Goal: Transaction & Acquisition: Purchase product/service

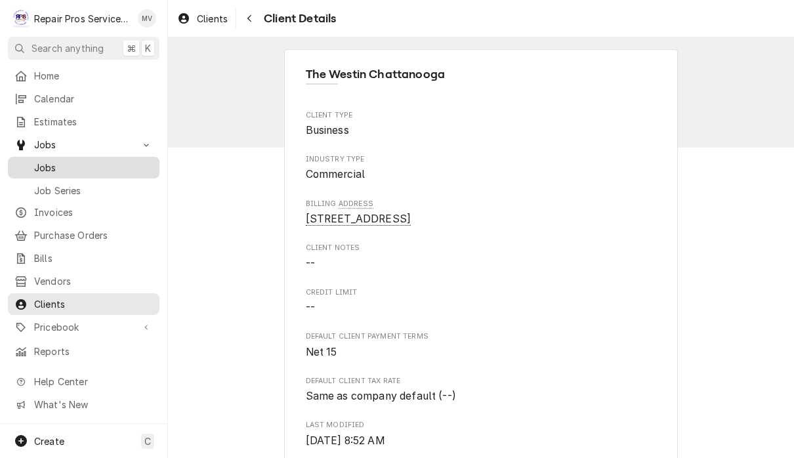
click at [96, 161] on span "Jobs" at bounding box center [93, 168] width 119 height 14
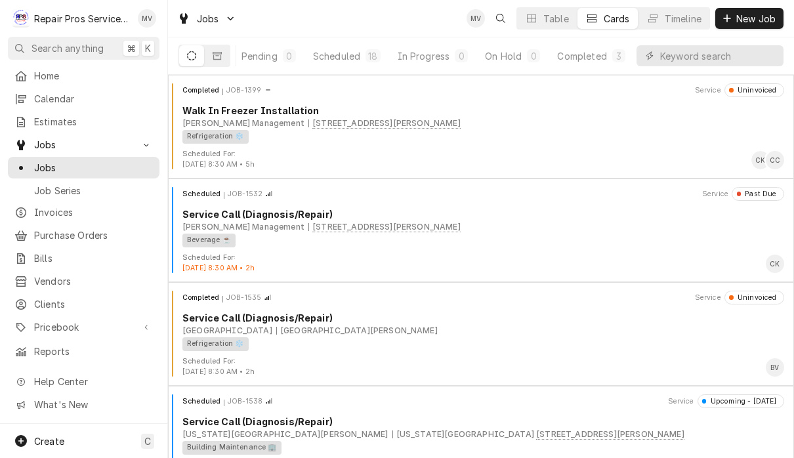
scroll to position [0, 81]
click at [587, 60] on div "Completed" at bounding box center [582, 56] width 49 height 14
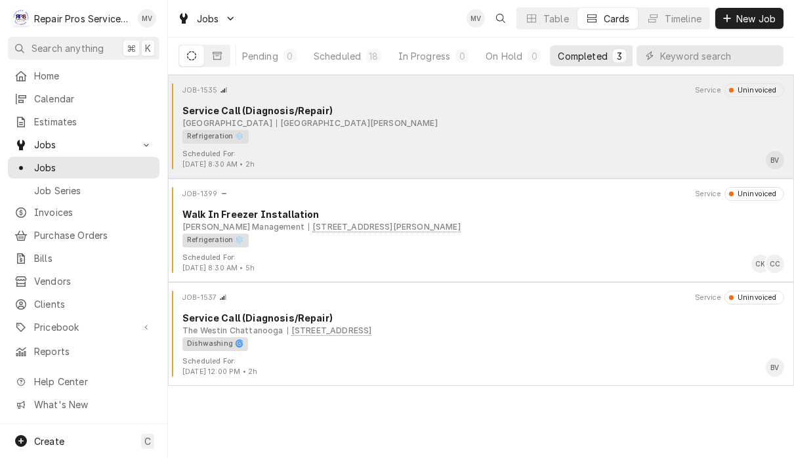
click at [533, 139] on div "Refrigeration ❄️" at bounding box center [478, 137] width 593 height 14
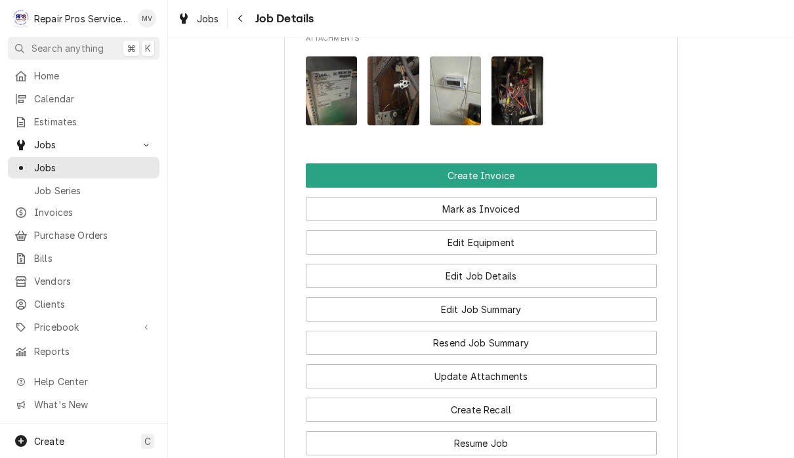
scroll to position [949, 0]
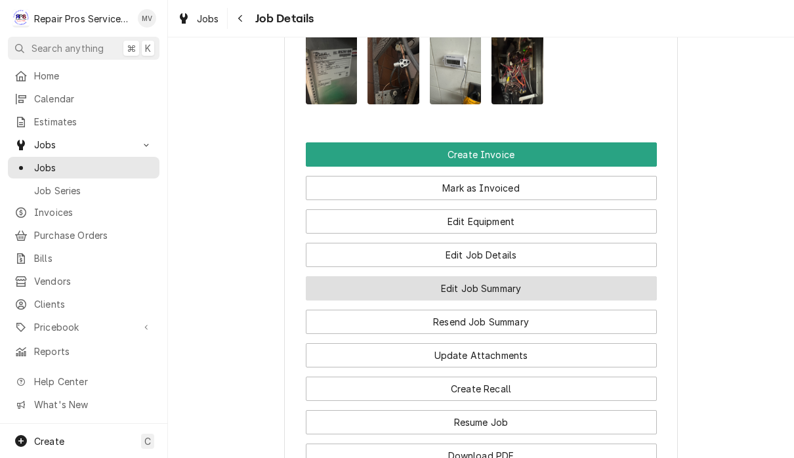
click at [532, 276] on button "Edit Job Summary" at bounding box center [481, 288] width 351 height 24
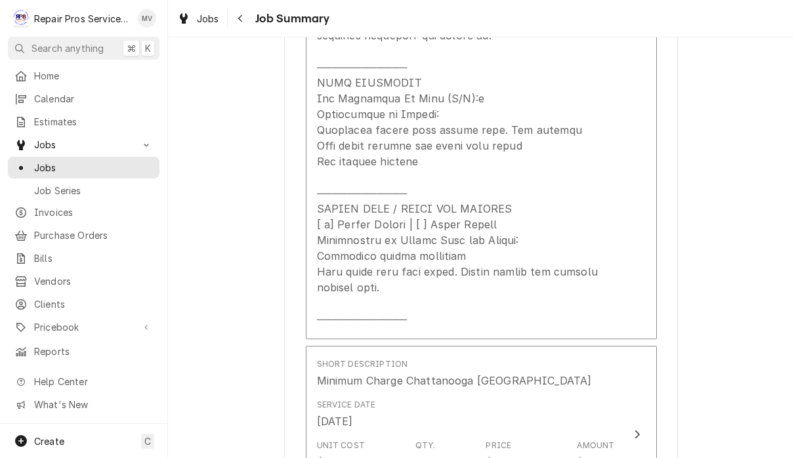
scroll to position [750, 0]
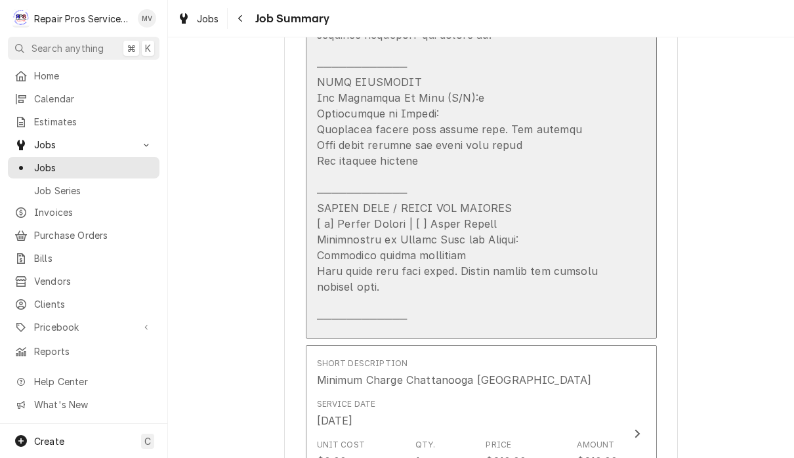
click at [329, 252] on div "Update Line Item" at bounding box center [467, 50] width 301 height 551
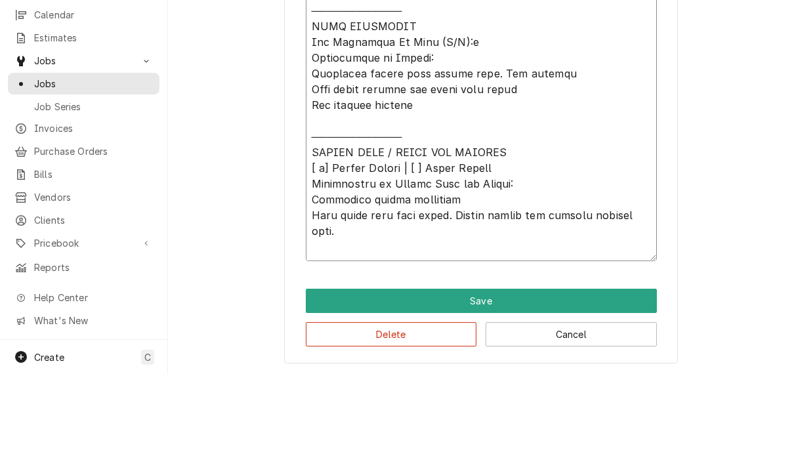
scroll to position [1, 0]
click at [593, 406] on button "Cancel" at bounding box center [571, 418] width 171 height 24
type textarea "x"
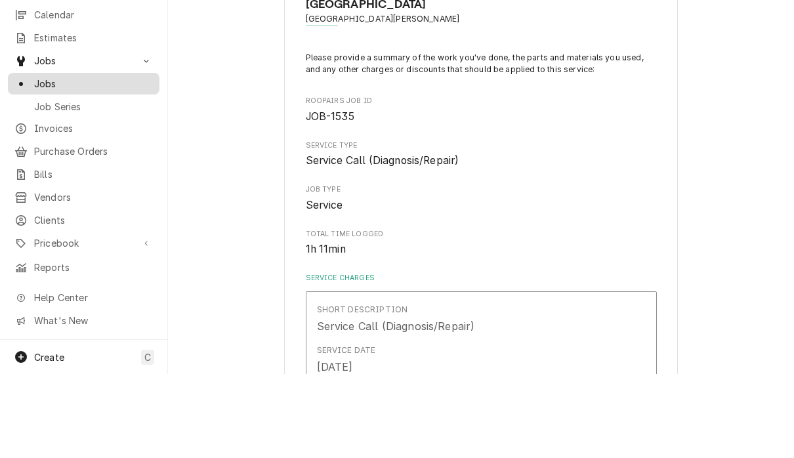
click at [87, 157] on link "Jobs" at bounding box center [84, 168] width 152 height 22
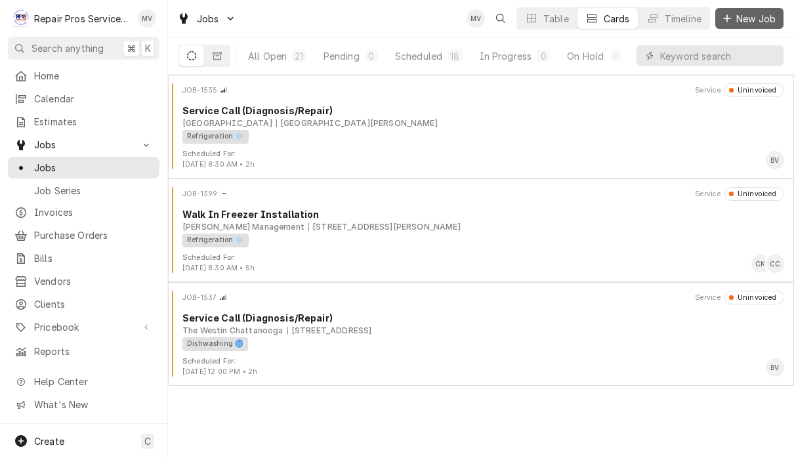
click at [770, 18] on span "New Job" at bounding box center [756, 19] width 45 height 14
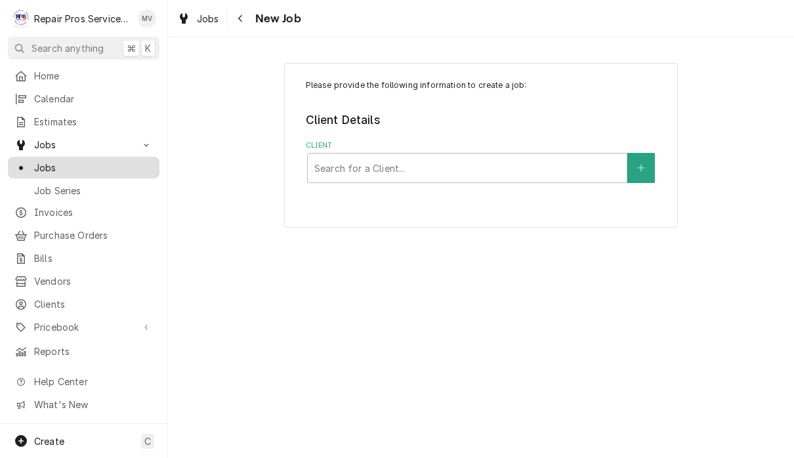
click at [64, 161] on span "Jobs" at bounding box center [93, 168] width 119 height 14
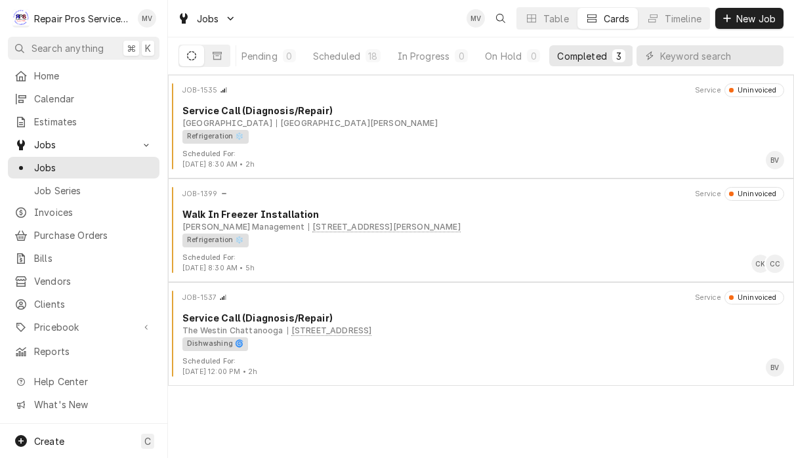
scroll to position [0, 81]
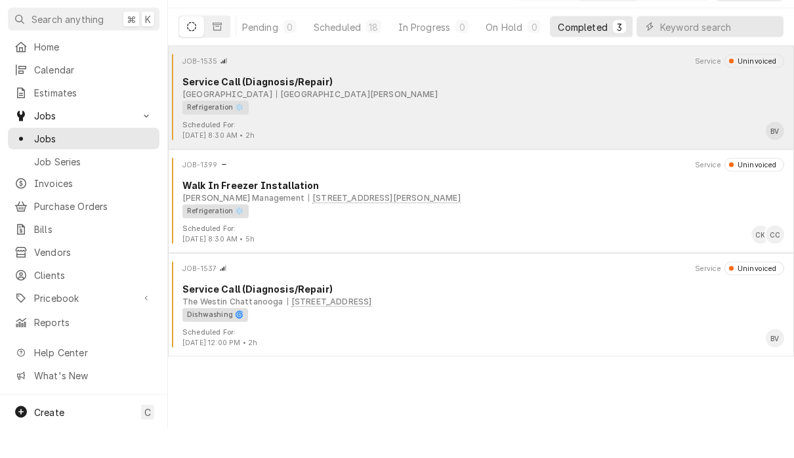
click at [600, 130] on div "Refrigeration ❄️" at bounding box center [478, 137] width 593 height 14
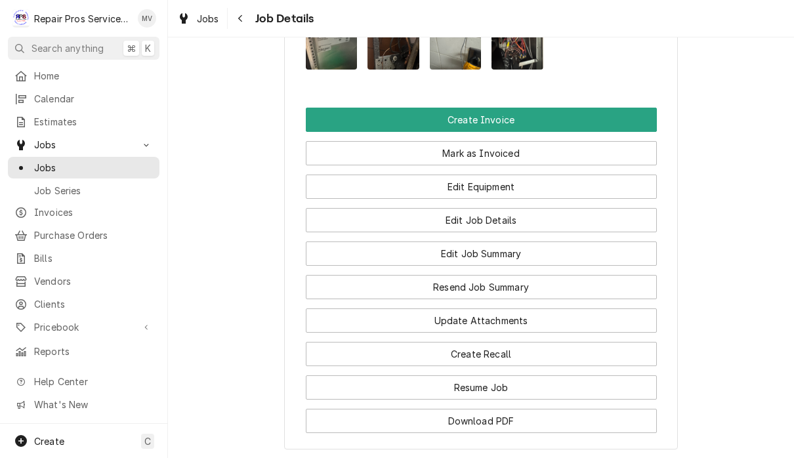
scroll to position [990, 0]
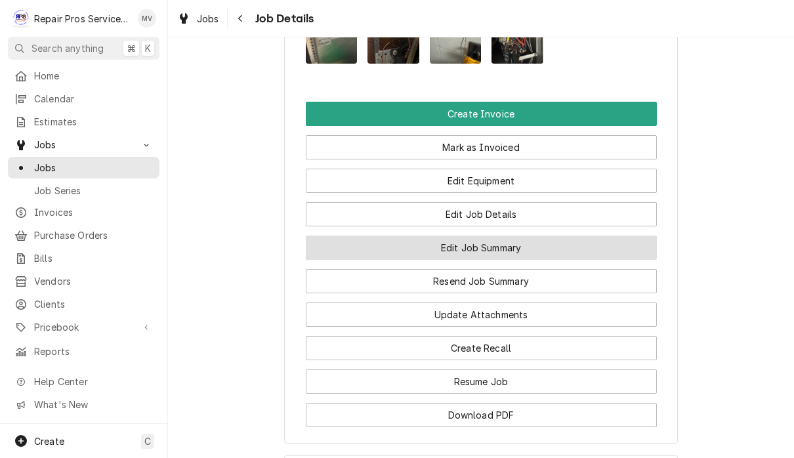
click at [532, 236] on button "Edit Job Summary" at bounding box center [481, 248] width 351 height 24
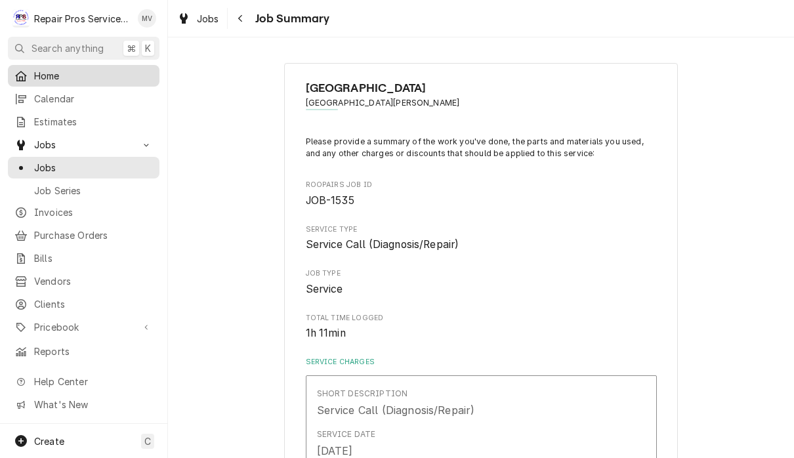
click at [73, 80] on div "Home" at bounding box center [83, 76] width 146 height 16
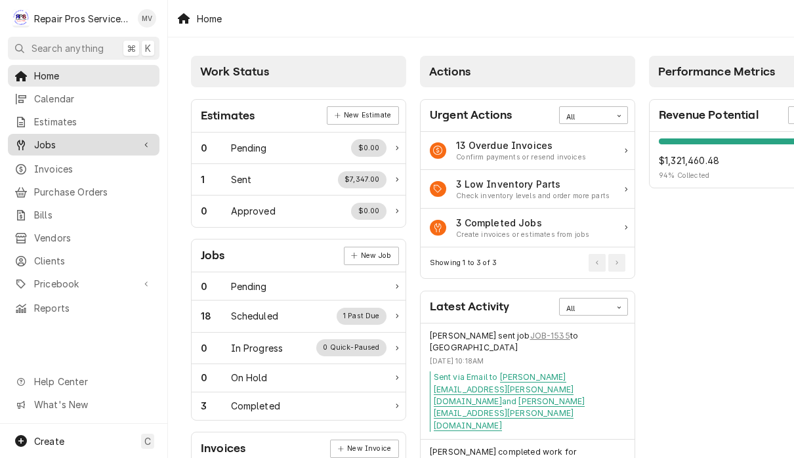
click at [63, 142] on span "Jobs" at bounding box center [83, 145] width 99 height 14
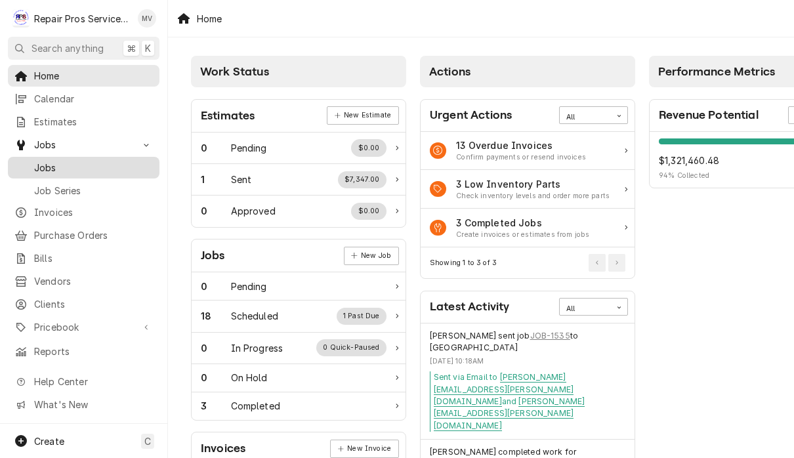
click at [90, 165] on span "Jobs" at bounding box center [93, 168] width 119 height 14
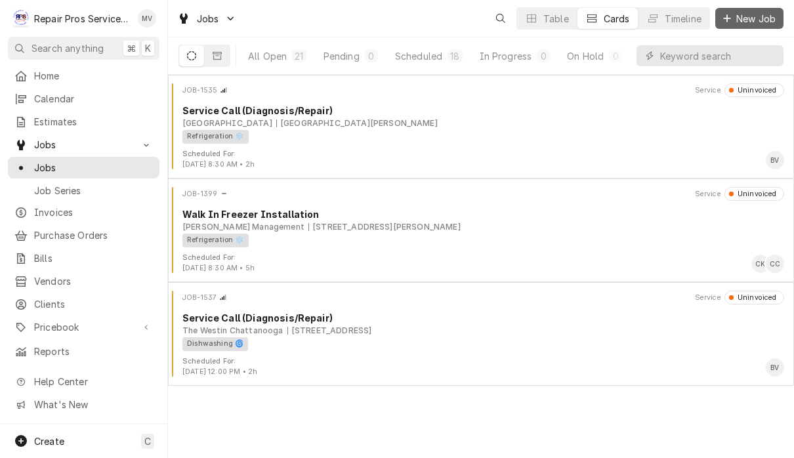
click at [749, 20] on span "New Job" at bounding box center [756, 19] width 45 height 14
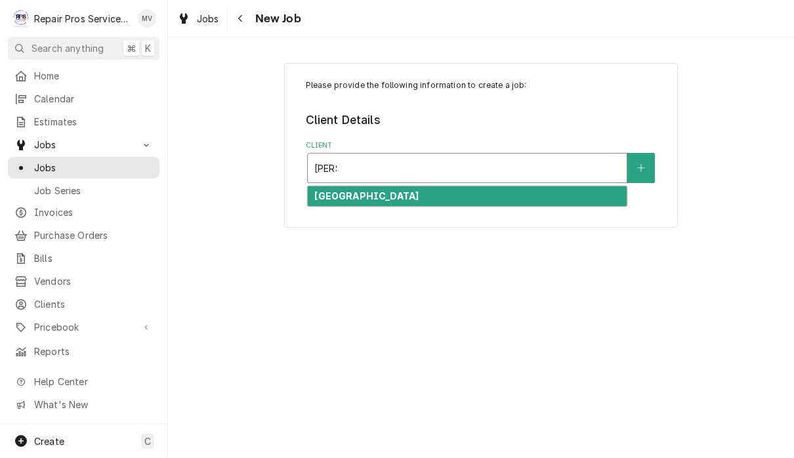
click at [476, 197] on div "[GEOGRAPHIC_DATA]" at bounding box center [467, 196] width 319 height 20
type input "marr"
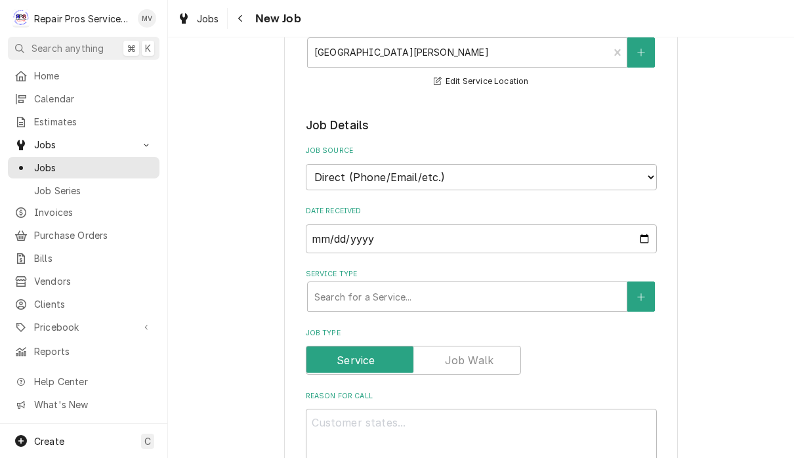
scroll to position [232, 0]
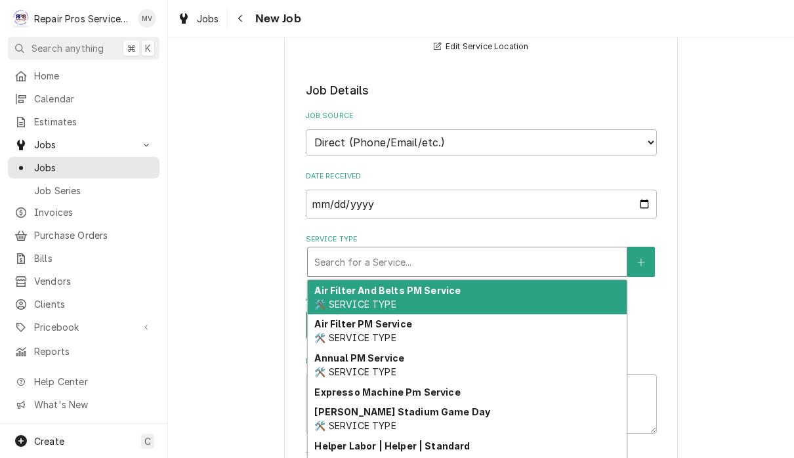
type textarea "x"
type input "d"
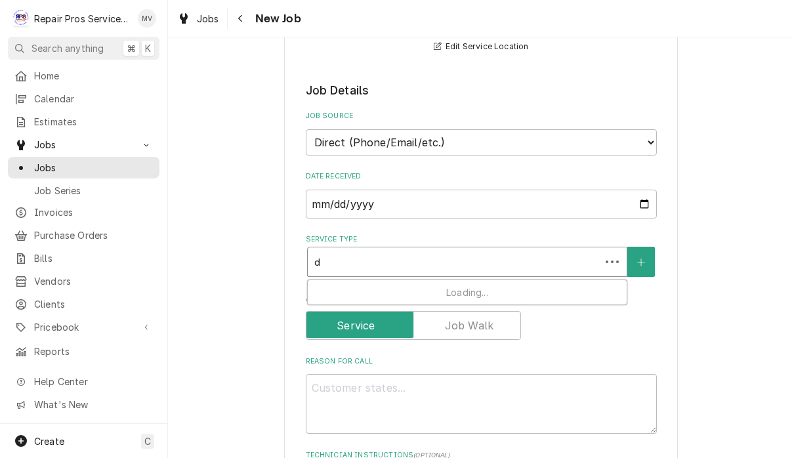
type textarea "x"
type input "di"
type textarea "x"
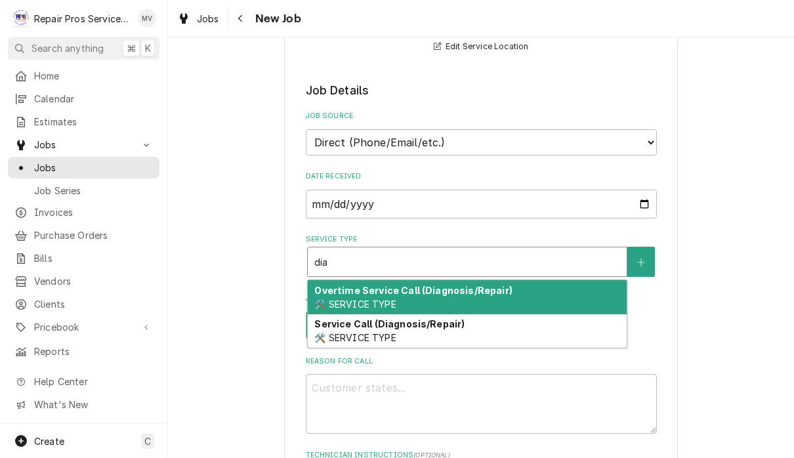
click at [489, 330] on div "Service Call (Diagnosis/Repair) 🛠️ SERVICE TYPE" at bounding box center [467, 331] width 319 height 34
type input "dia"
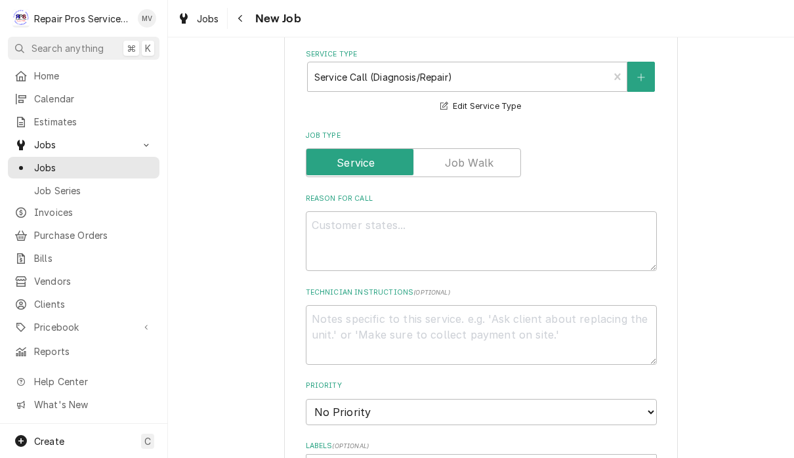
scroll to position [415, 0]
click at [341, 222] on textarea "Reason For Call" at bounding box center [481, 243] width 351 height 60
click at [333, 224] on textarea "Reason For Call" at bounding box center [481, 243] width 351 height 60
paste textarea "Hoshizaki cooler diagnosis Prep table true leak check. Remove saddle tap instal…"
type textarea "x"
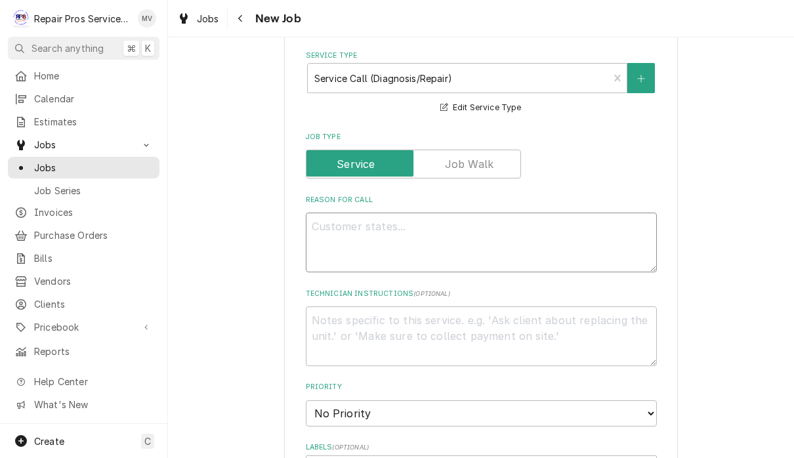
type textarea "Hoshizaki cooler diagnosis Prep table true leak check. Remove saddle tap instal…"
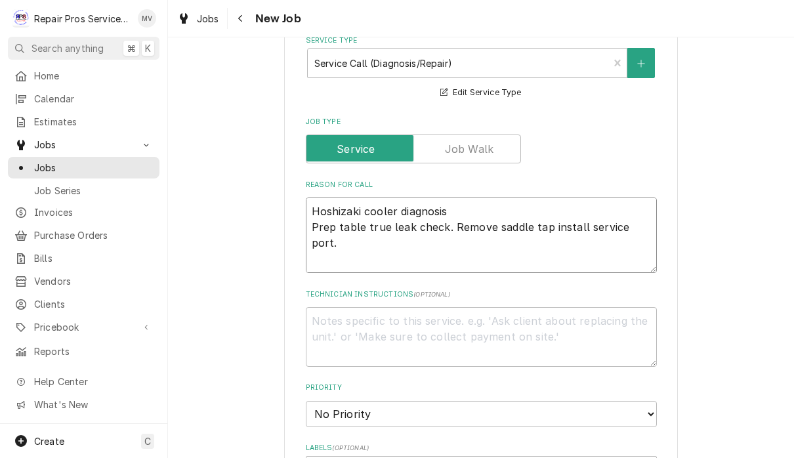
scroll to position [432, 0]
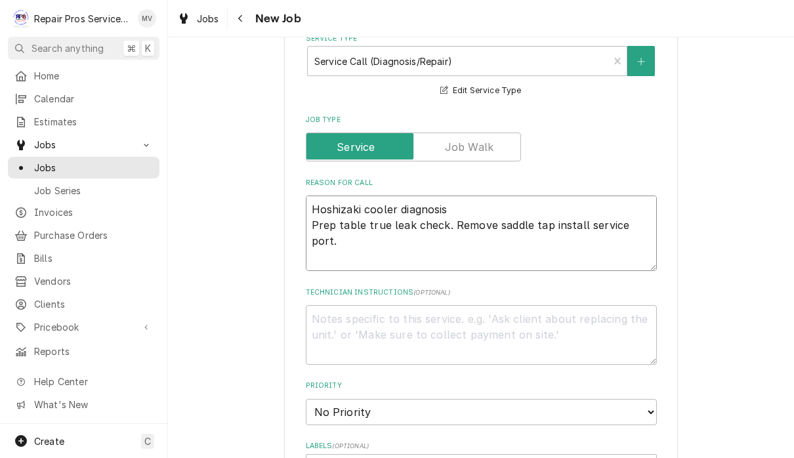
type textarea "x"
type textarea "Hoshizaki cooler diagnosis Prep table true leak check. Remove saddle tap instal…"
type textarea "x"
type textarea "Hoshizaki cooler diagnosis Prep table true leak check. Remove saddle tap instal…"
type textarea "x"
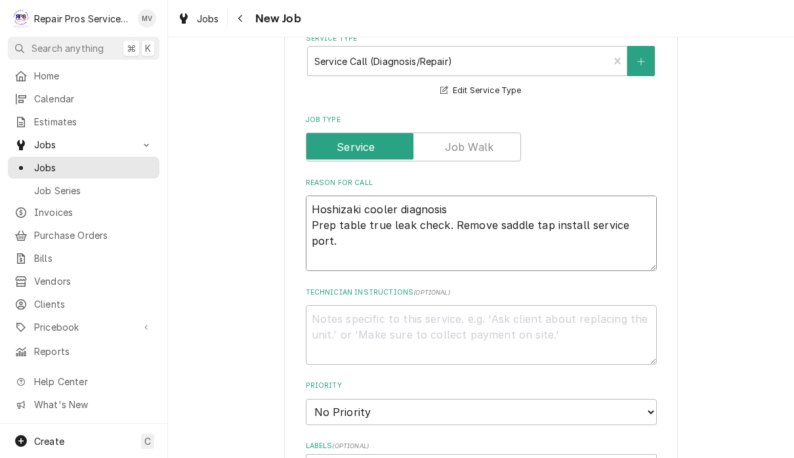
type textarea "Hoshizaki cooler diagnosis Prep table true leak check. Remove saddle tap instal…"
type textarea "x"
type textarea "Hoshizaki cooler diagnosis Prep table true leak check. Remove saddle tap instal…"
type textarea "x"
type textarea "Hoshizaki cooler diagnosis Prep table true leak check. Remove saddle tap instal…"
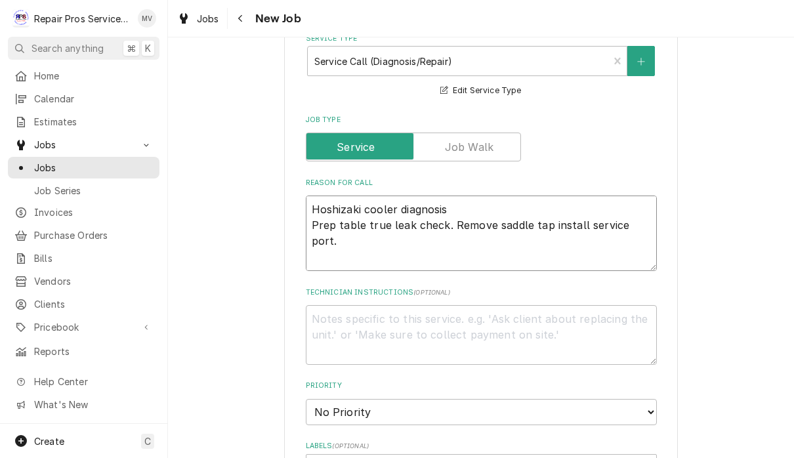
type textarea "x"
type textarea "Hoshizaki cooler diagnosis Prep table true leak check. Remove saddle tap instal…"
type textarea "x"
type textarea "Hoshizaki cooler diagnosis Prep table true leak check. Remove saddle tap instal…"
type textarea "x"
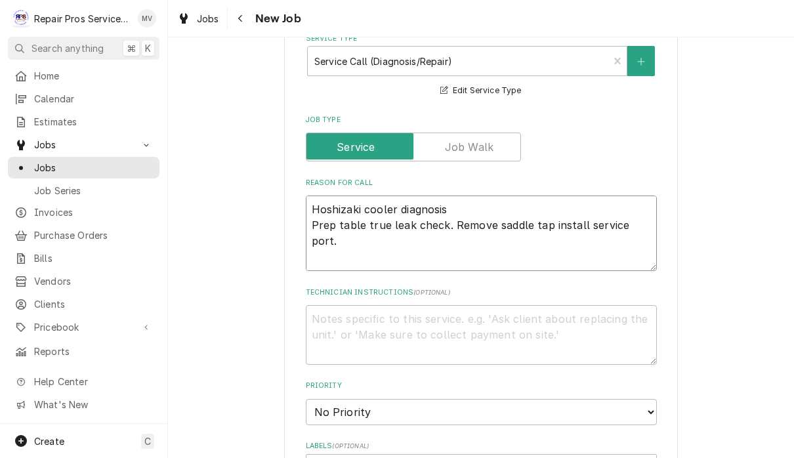
type textarea "Hoshizaki cooler diagnosis Prep table true leak check. Remove saddle tap instal…"
type textarea "x"
type textarea "Hoshizaki cooler diagnosis Prep table true leak check. Remove saddle tap instal…"
type textarea "x"
type textarea "Hoshizaki cooler diagnosis Prep table true leak check. Remove saddle tap instal…"
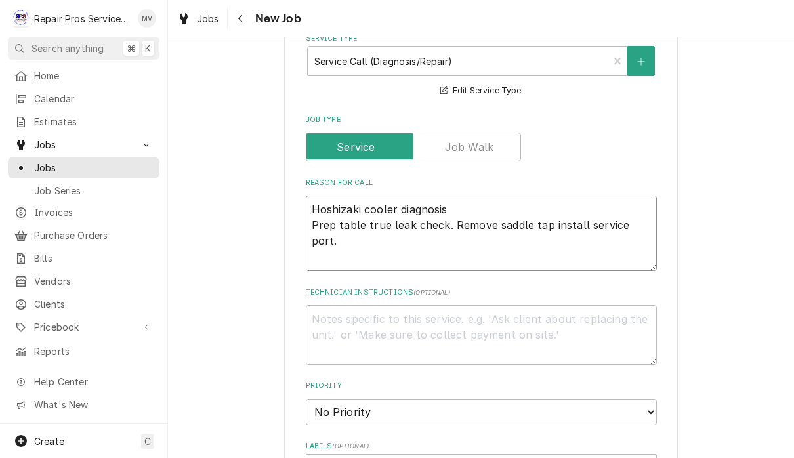
type textarea "x"
type textarea "Hoshizaki cooler diagnosis Prep table true leak check. Remove saddle tap instal…"
type textarea "x"
type textarea "Hoshizaki cooler diagnosis Prep table true leak check. Remove saddle tap instal…"
type textarea "x"
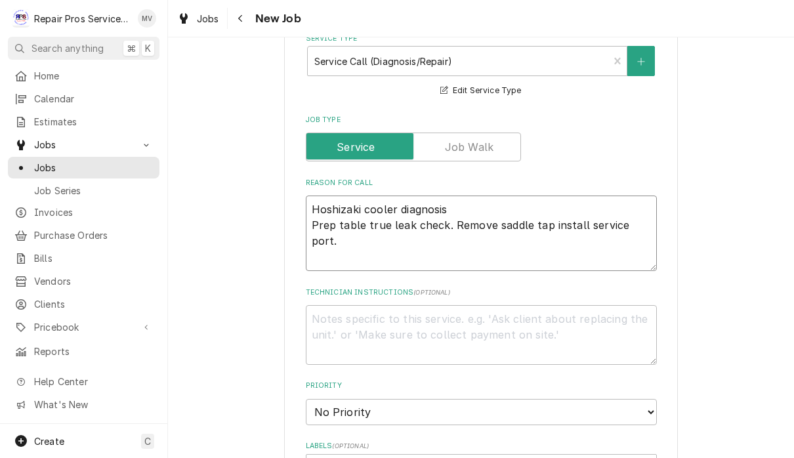
type textarea "Hoshizaki cooler diagnosis Prep table true leak check. Remove saddle tap instal…"
type textarea "x"
type textarea "Hoshizaki cooler diagnosis Prep table true leak check. Remove saddle tap instal…"
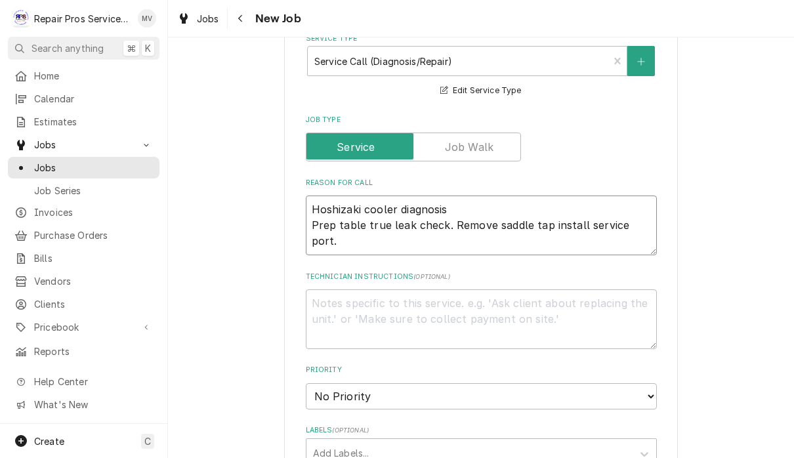
type textarea "x"
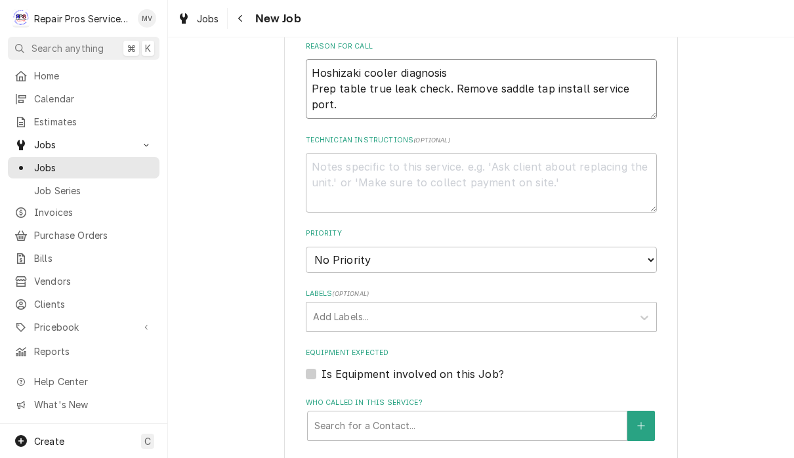
scroll to position [568, 0]
type textarea "Hoshizaki cooler diagnosis Prep table true leak check. Remove saddle tap instal…"
click at [631, 253] on select "No Priority Urgent High Medium Low" at bounding box center [481, 261] width 351 height 26
select select "3"
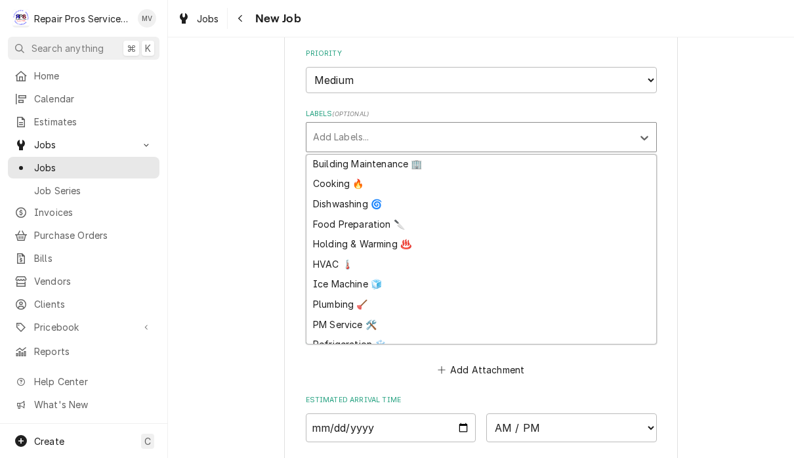
scroll to position [22, 0]
click at [375, 274] on div "Ice Machine 🧊" at bounding box center [481, 284] width 350 height 20
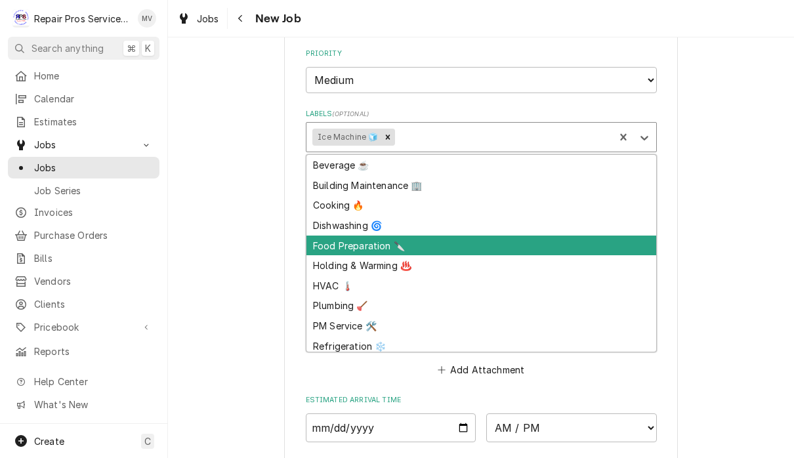
click at [378, 236] on div "Food Preparation 🔪" at bounding box center [481, 246] width 350 height 20
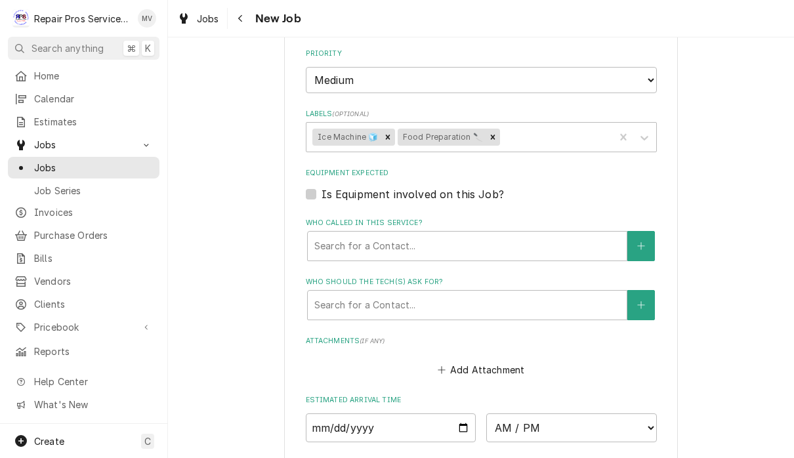
type textarea "x"
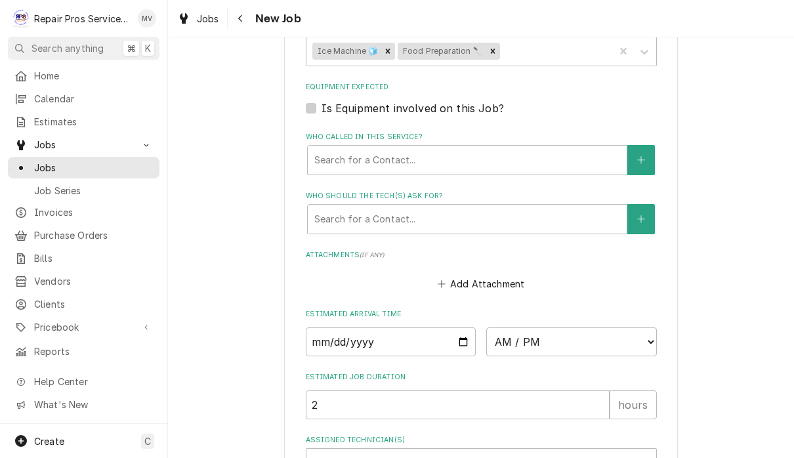
scroll to position [835, 0]
click at [398, 327] on input "Date" at bounding box center [391, 341] width 171 height 29
type input "2025-09-05"
type textarea "x"
type input "2025-09-09"
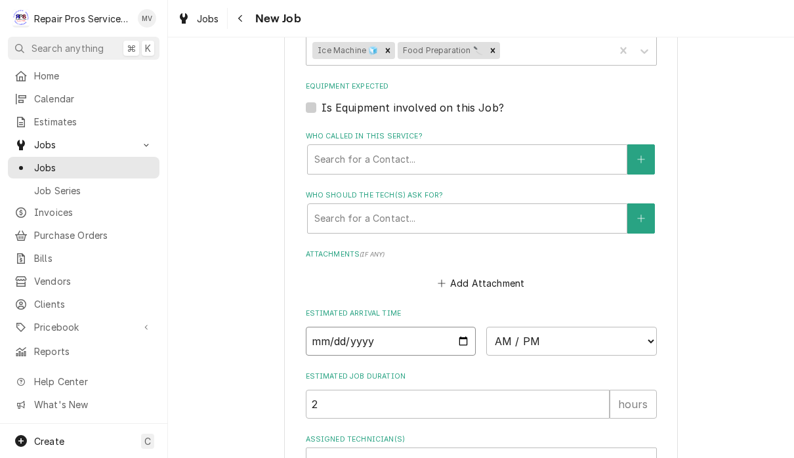
type textarea "x"
click at [503, 329] on select "AM / PM 6:00 AM 6:15 AM 6:30 AM 6:45 AM 7:00 AM 7:15 AM 7:30 AM 7:45 AM 8:00 AM…" at bounding box center [571, 341] width 171 height 29
select select "08:00:00"
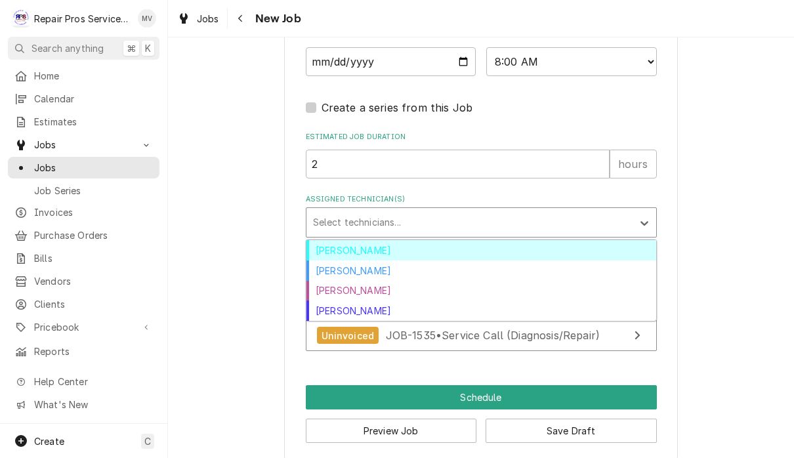
scroll to position [1114, 0]
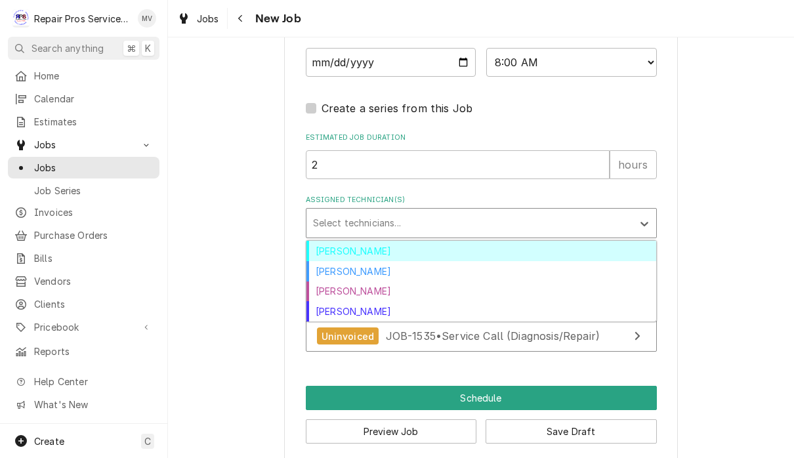
click at [381, 241] on div "Brian Volker" at bounding box center [481, 251] width 350 height 20
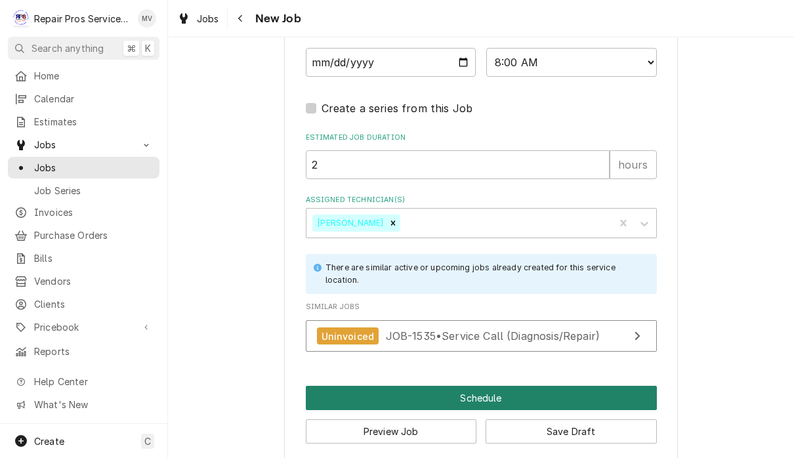
click at [510, 386] on button "Schedule" at bounding box center [481, 398] width 351 height 24
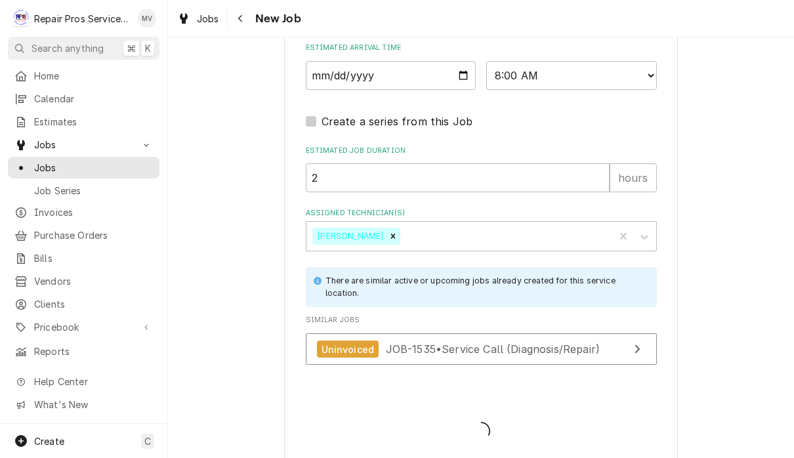
type textarea "x"
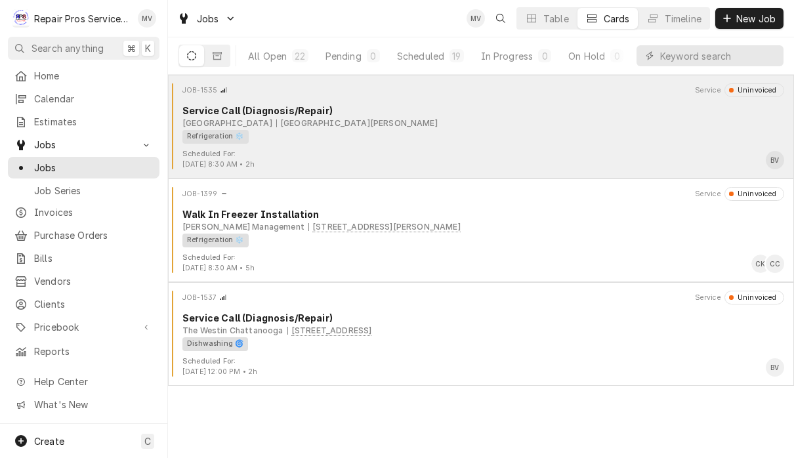
click at [593, 140] on div "Refrigeration ❄️" at bounding box center [478, 137] width 593 height 14
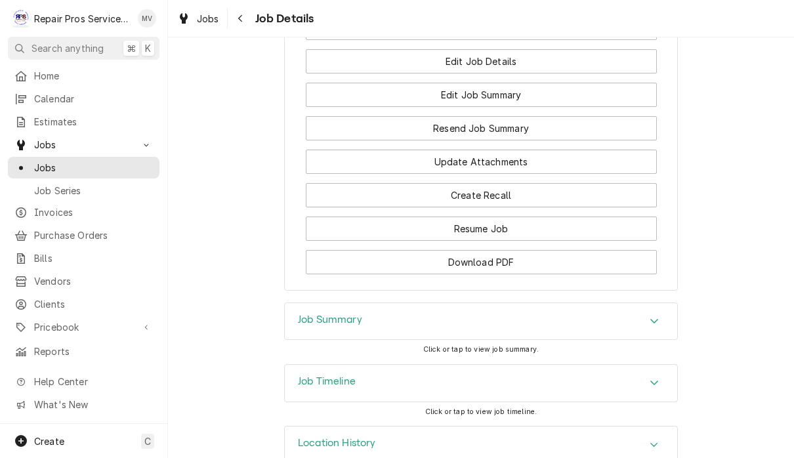
scroll to position [1141, 0]
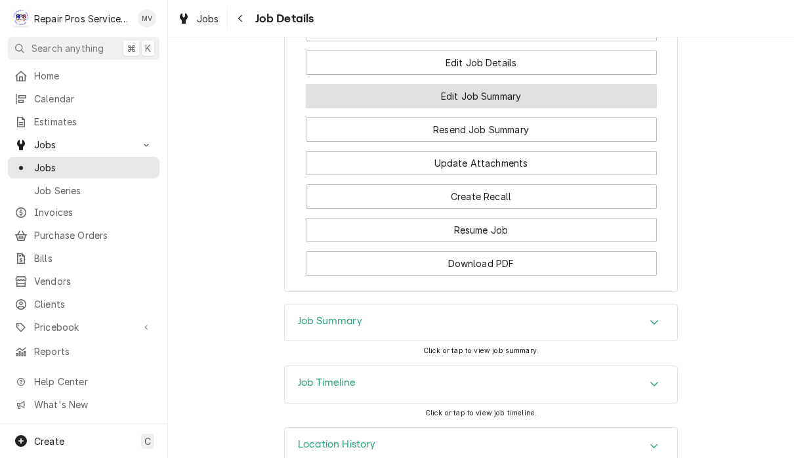
click at [608, 84] on button "Edit Job Summary" at bounding box center [481, 96] width 351 height 24
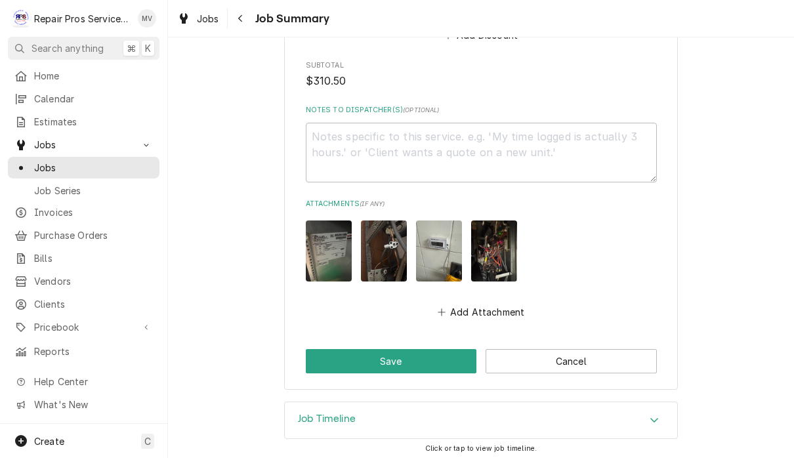
scroll to position [1806, 0]
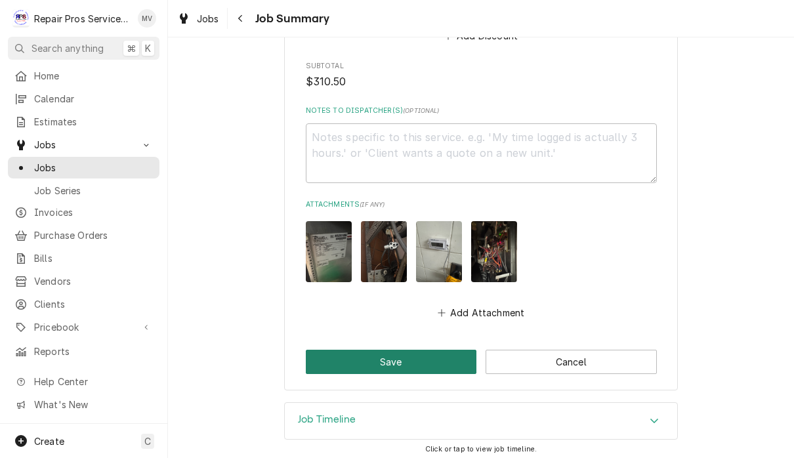
click at [424, 356] on button "Save" at bounding box center [391, 362] width 171 height 24
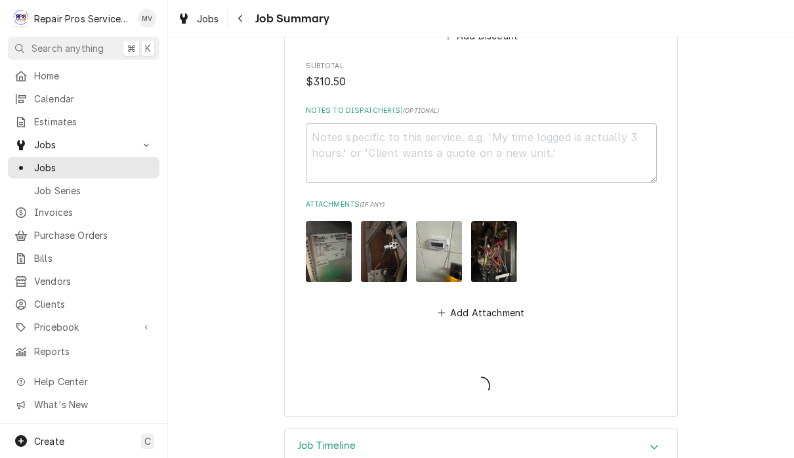
type textarea "x"
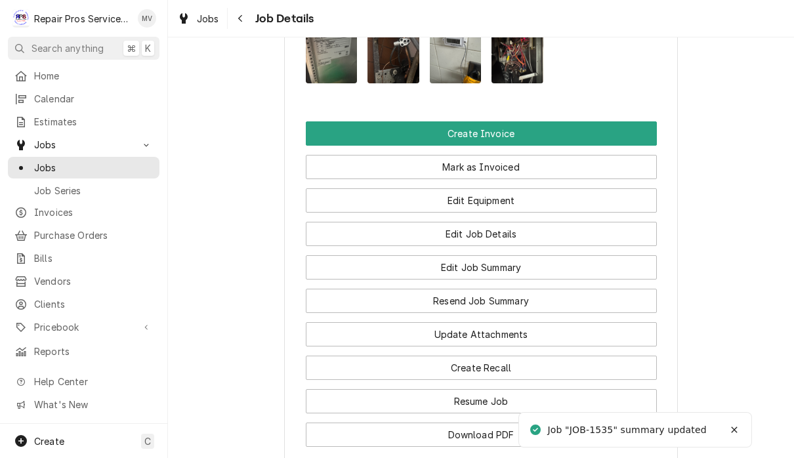
scroll to position [961, 0]
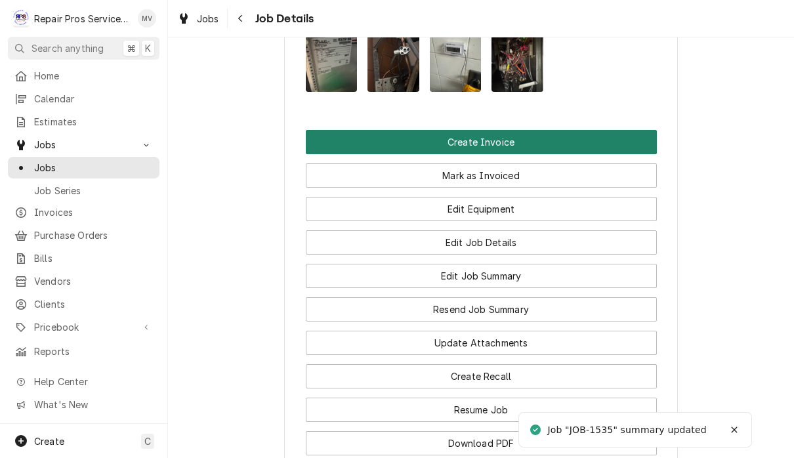
click at [515, 130] on button "Create Invoice" at bounding box center [481, 142] width 351 height 24
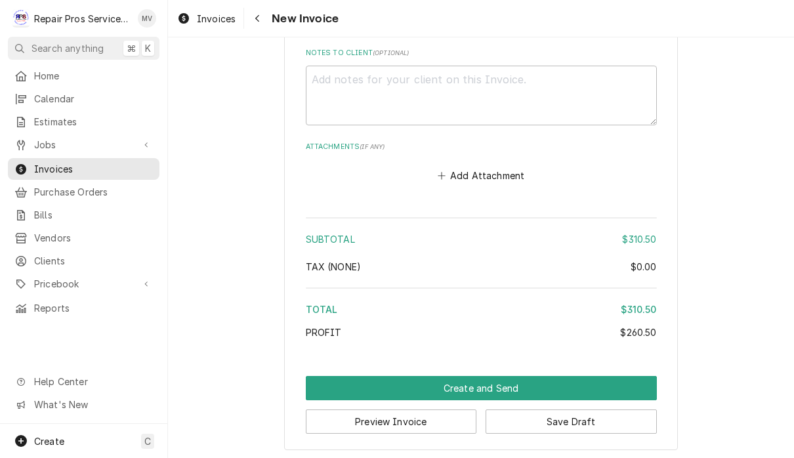
scroll to position [2506, 0]
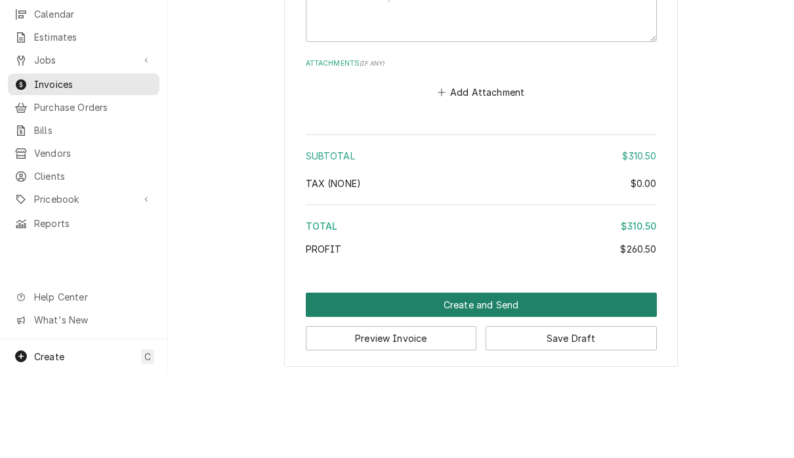
click at [517, 377] on button "Create and Send" at bounding box center [481, 389] width 351 height 24
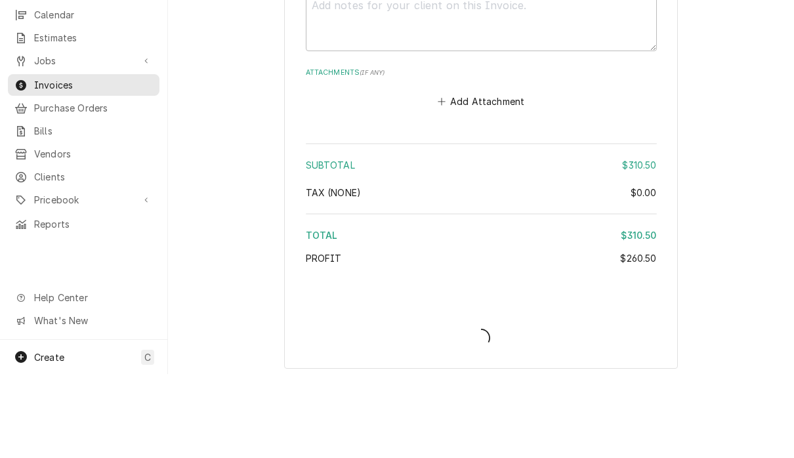
type textarea "x"
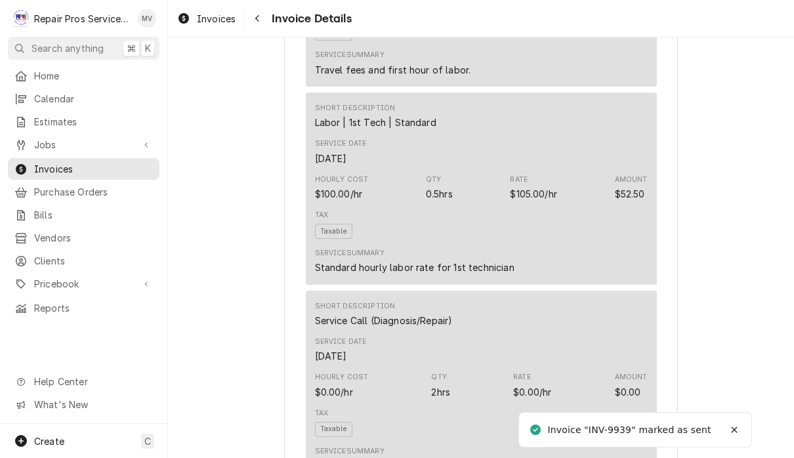
scroll to position [888, 0]
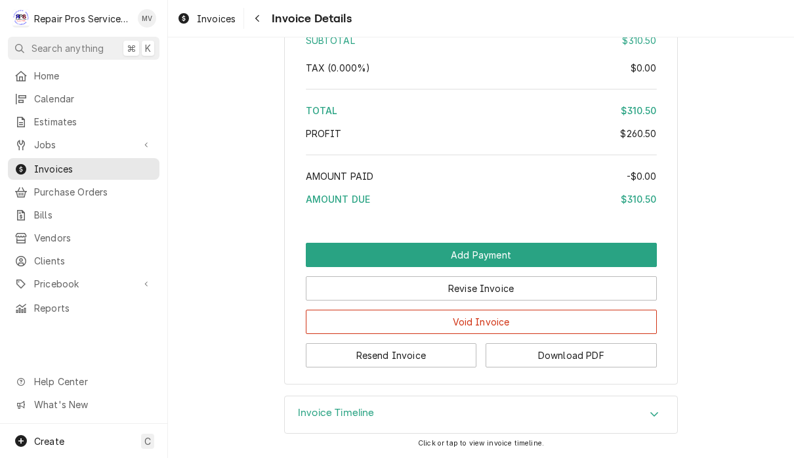
scroll to position [2432, 0]
click at [447, 358] on button "Resend Invoice" at bounding box center [391, 355] width 171 height 24
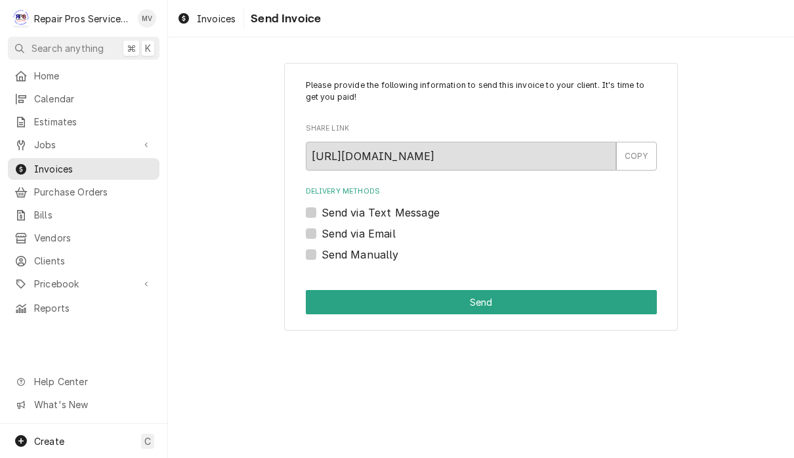
click at [375, 234] on label "Send via Email" at bounding box center [359, 234] width 74 height 16
click at [375, 234] on input "Send via Email" at bounding box center [497, 240] width 351 height 29
checkbox input "true"
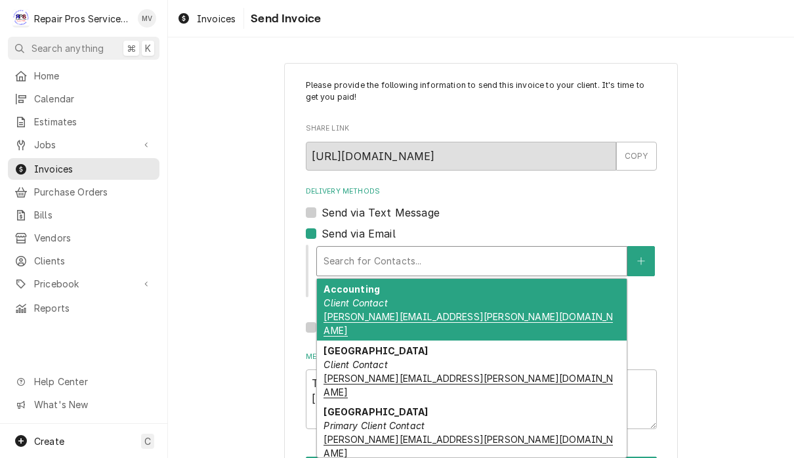
click at [470, 305] on div "Accounting Client Contact cameron.kennedy@marriottchattanooga.com" at bounding box center [472, 310] width 310 height 62
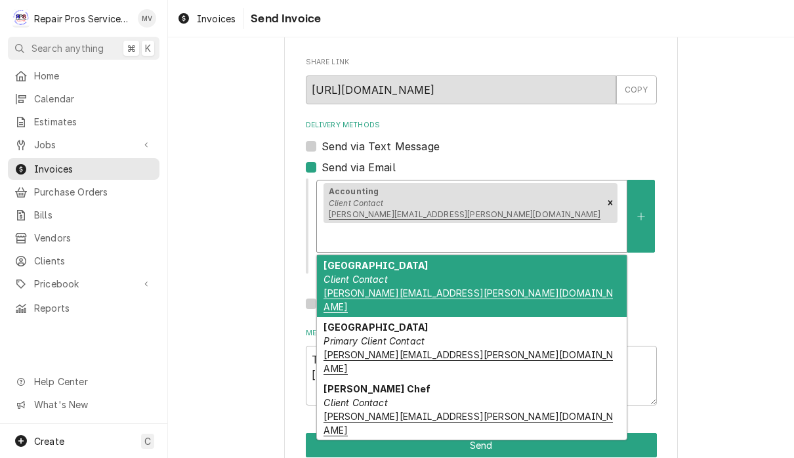
scroll to position [65, 0]
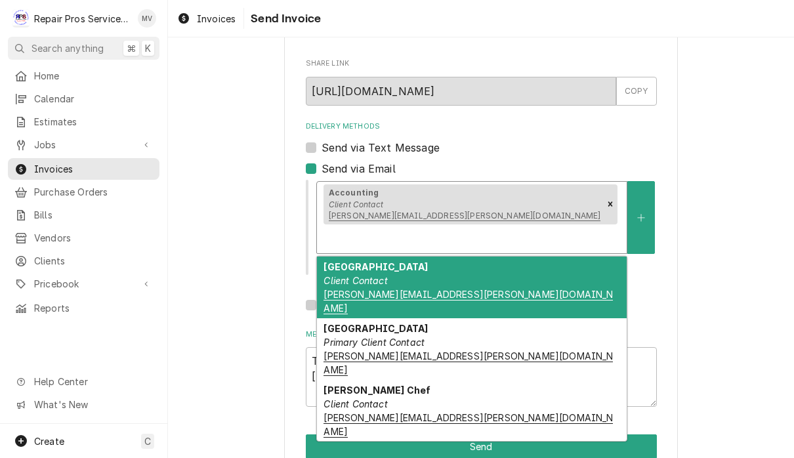
click at [560, 257] on div "Marriott Chattanooga Client Contact brian.kvale@marriottchattanooga.com" at bounding box center [472, 288] width 310 height 62
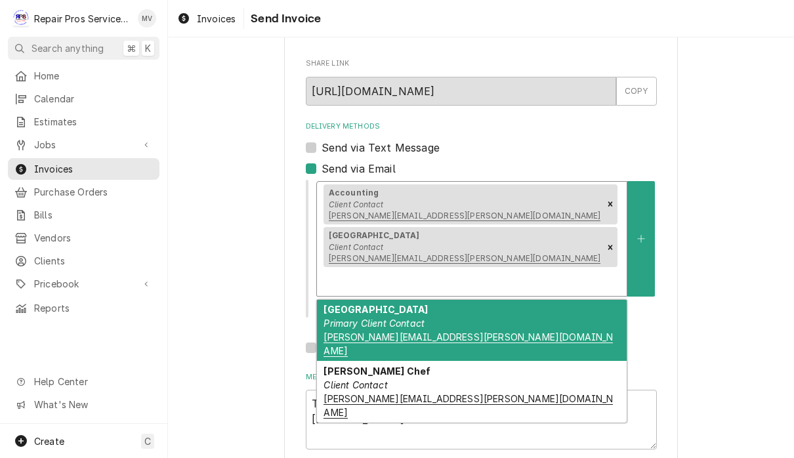
click at [536, 300] on div "Marriott Chattanooga Primary Client Contact jason.raynor@marriottchattanooga.com" at bounding box center [472, 331] width 310 height 62
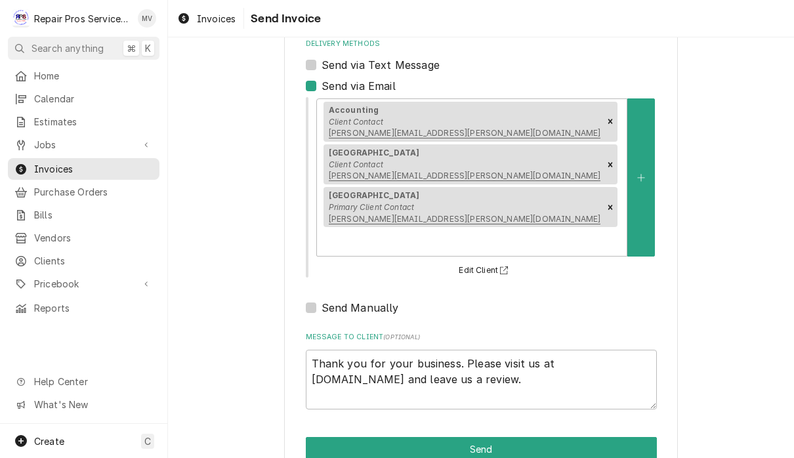
scroll to position [147, 0]
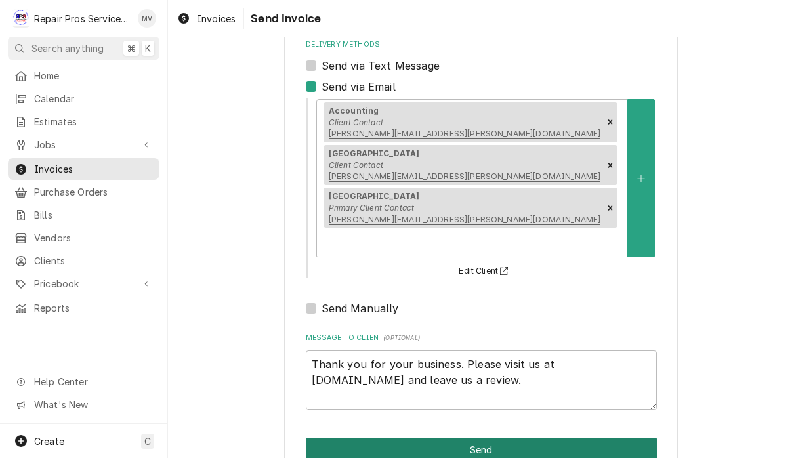
click at [486, 438] on button "Send" at bounding box center [481, 450] width 351 height 24
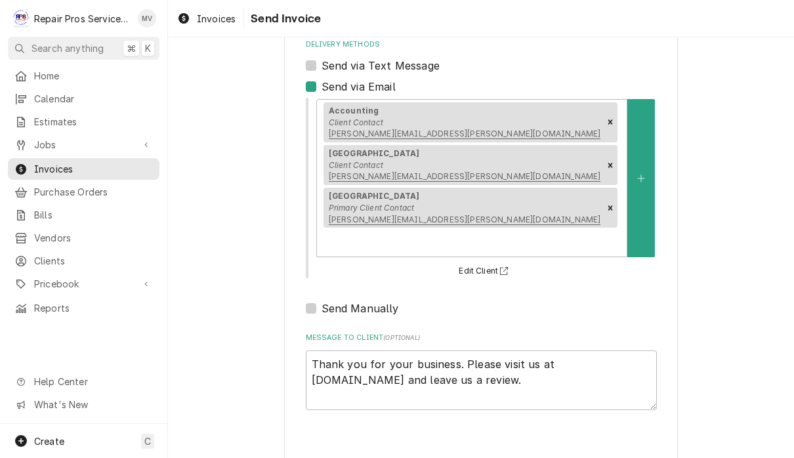
type textarea "x"
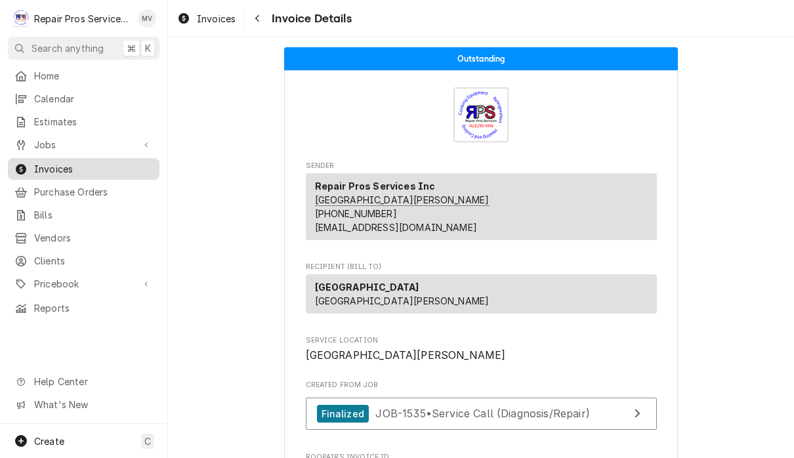
click at [124, 162] on span "Invoices" at bounding box center [93, 169] width 119 height 14
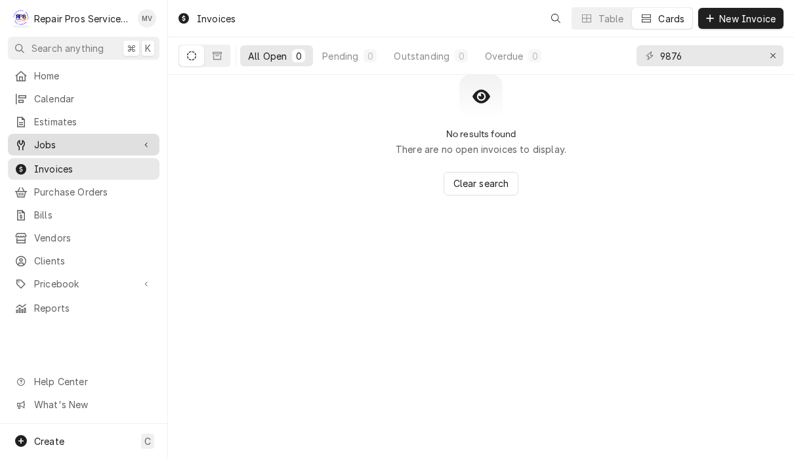
click at [56, 138] on span "Jobs" at bounding box center [83, 145] width 99 height 14
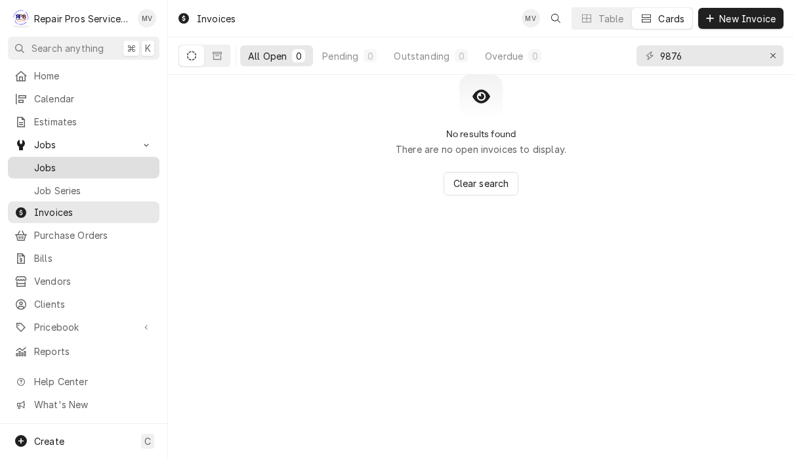
click at [82, 164] on span "Jobs" at bounding box center [93, 168] width 119 height 14
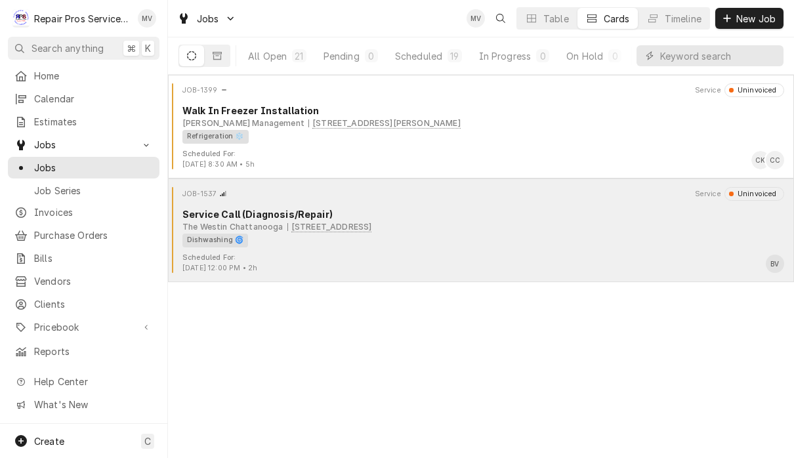
click at [554, 226] on div "[GEOGRAPHIC_DATA] [STREET_ADDRESS]" at bounding box center [483, 227] width 602 height 12
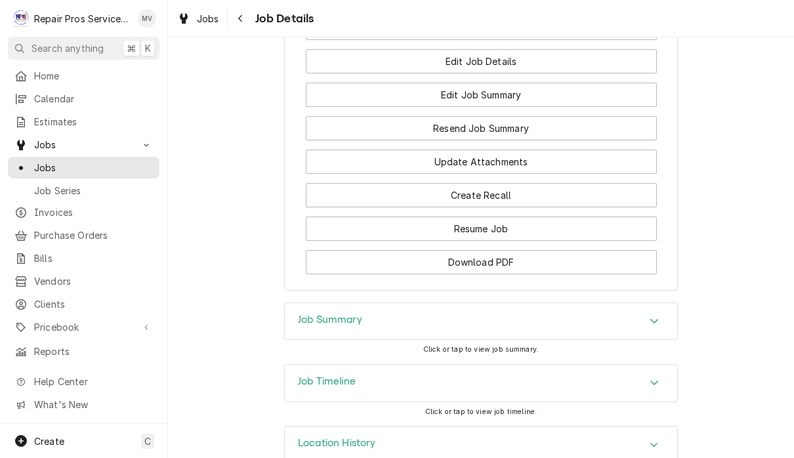
scroll to position [1141, 0]
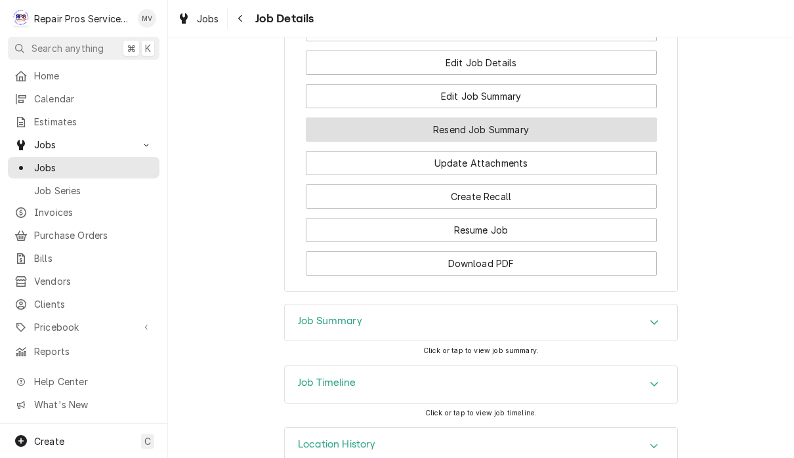
click at [593, 117] on button "Resend Job Summary" at bounding box center [481, 129] width 351 height 24
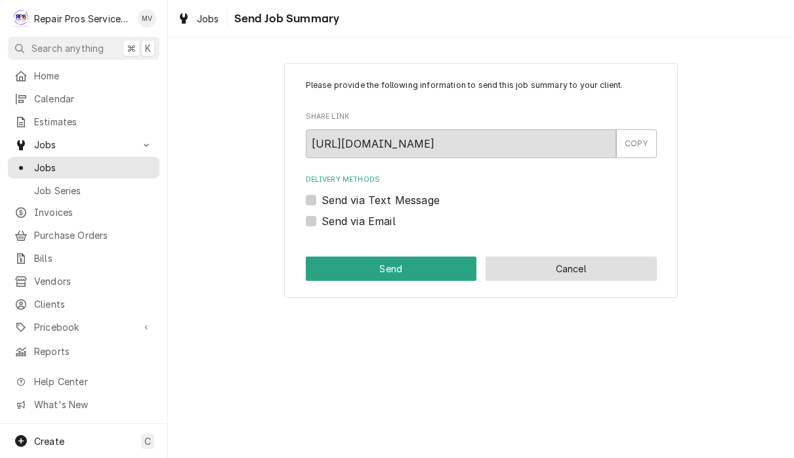
click at [580, 270] on button "Cancel" at bounding box center [571, 269] width 171 height 24
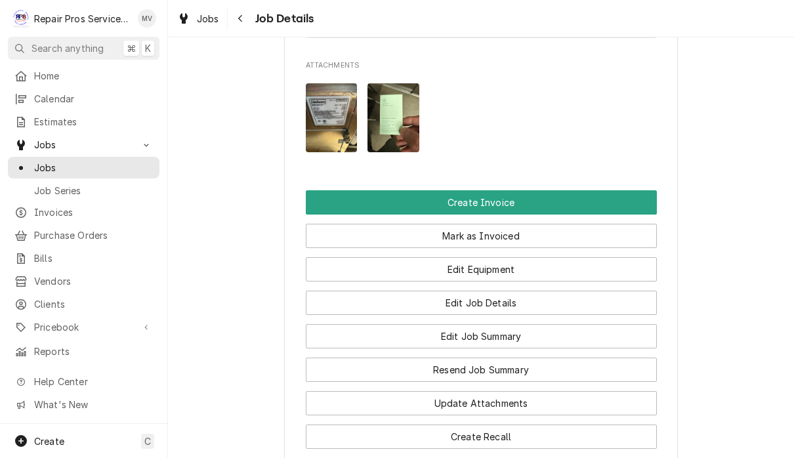
scroll to position [890, 0]
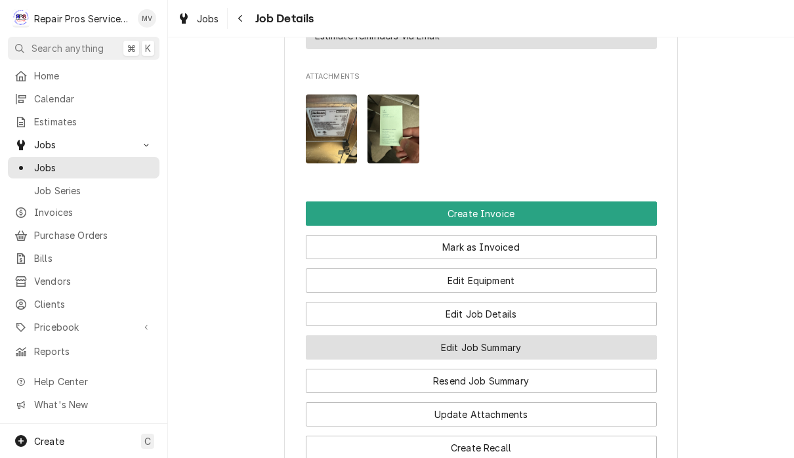
click at [551, 335] on button "Edit Job Summary" at bounding box center [481, 347] width 351 height 24
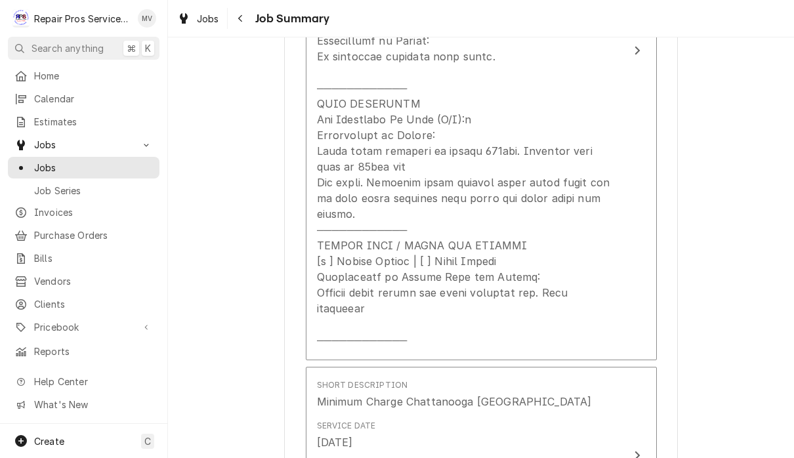
scroll to position [636, 0]
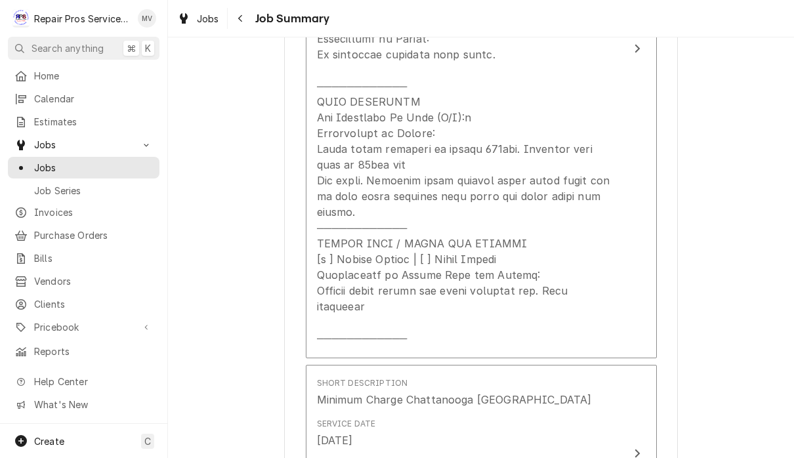
click at [748, 222] on div "The [GEOGRAPHIC_DATA] [STREET_ADDRESS] Please provide a summary of the work you…" at bounding box center [481, 262] width 626 height 1694
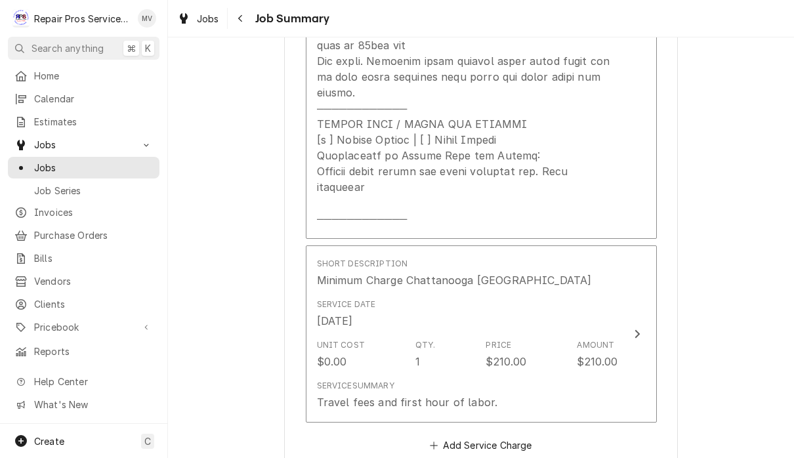
scroll to position [748, 0]
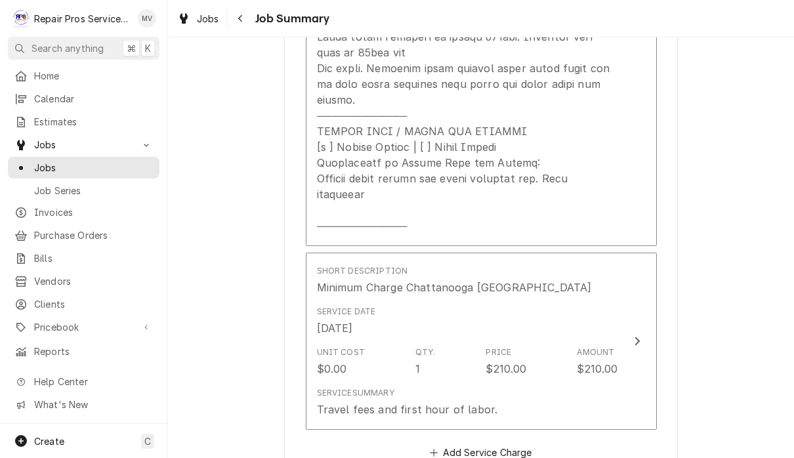
copy div "LOREM IPSUMDOL [ ] Si Ametc Adipi [ ] Elits Doeius tem Incidi [ ] Utlabor Etdol…"
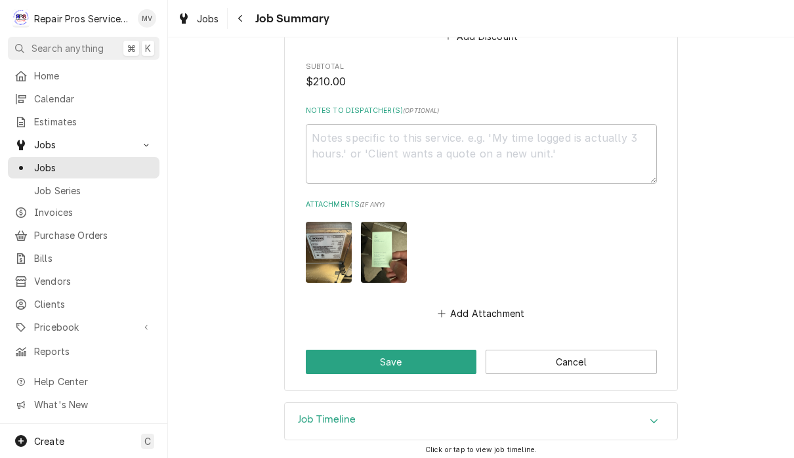
scroll to position [1342, 0]
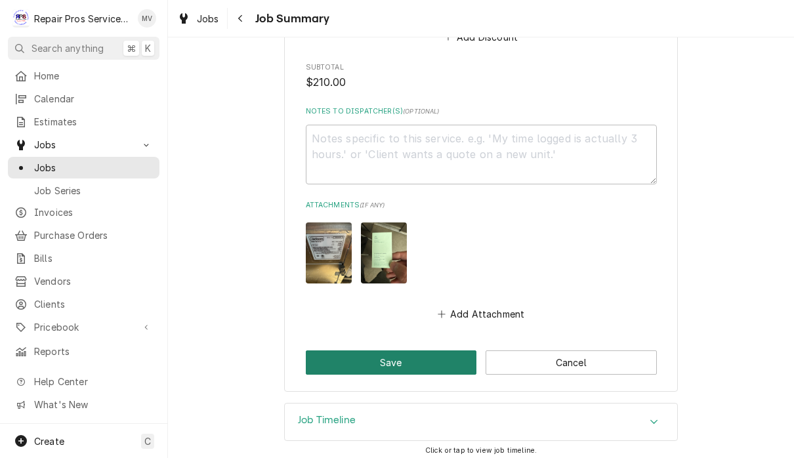
click at [427, 360] on button "Save" at bounding box center [391, 362] width 171 height 24
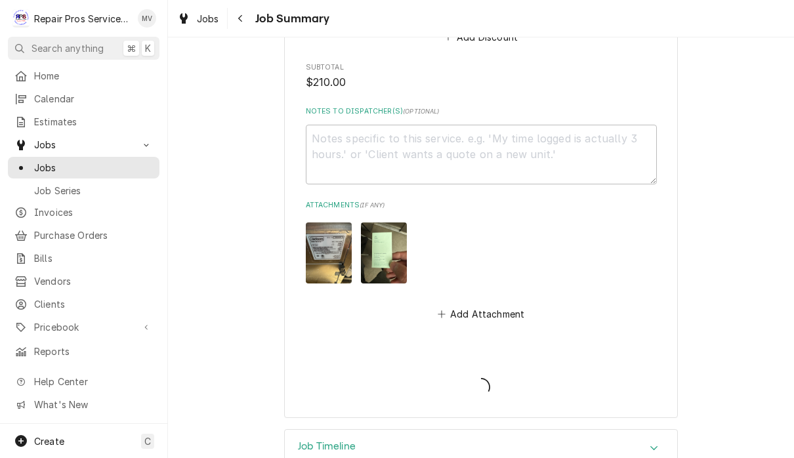
type textarea "x"
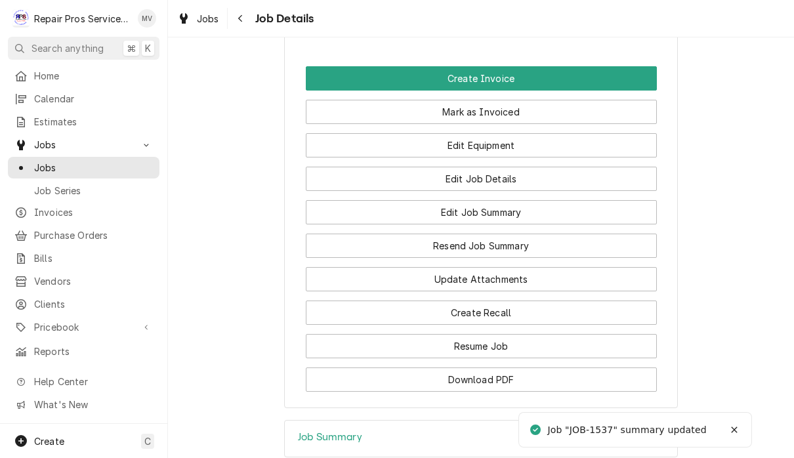
scroll to position [1005, 0]
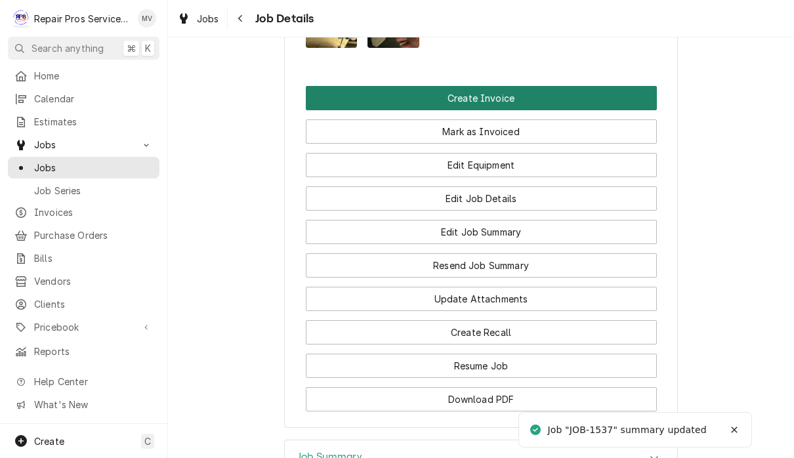
click at [503, 86] on button "Create Invoice" at bounding box center [481, 98] width 351 height 24
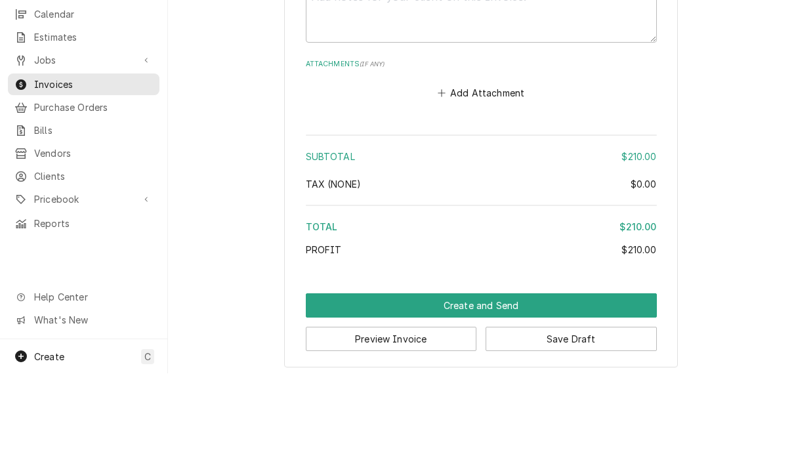
scroll to position [1, 0]
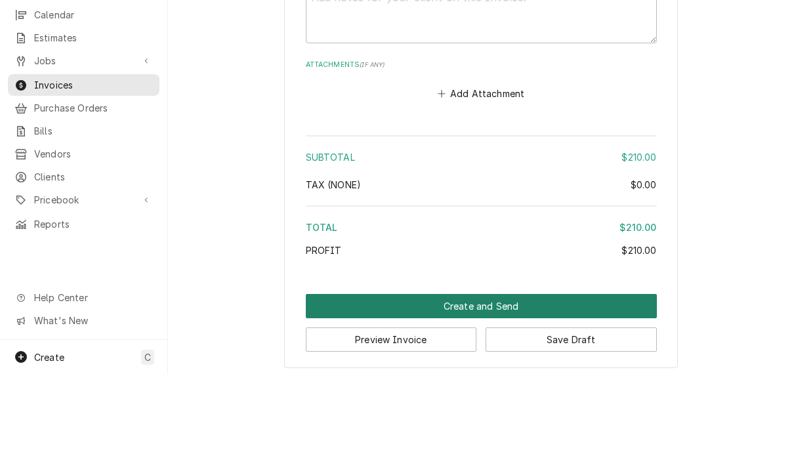
click at [468, 378] on button "Create and Send" at bounding box center [481, 390] width 351 height 24
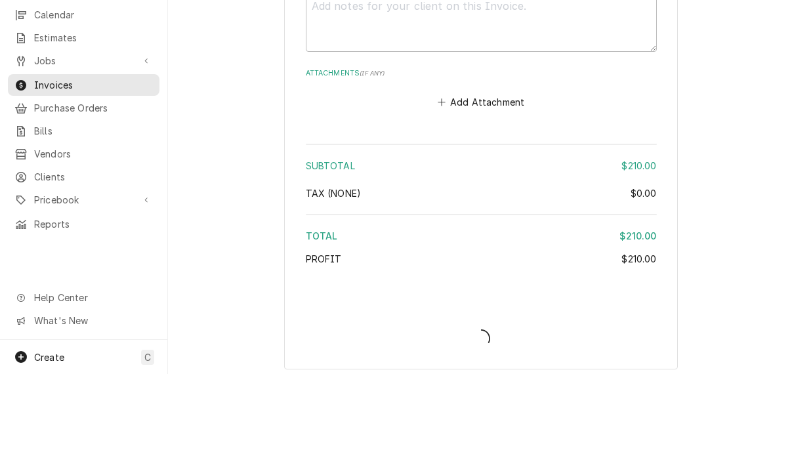
type textarea "x"
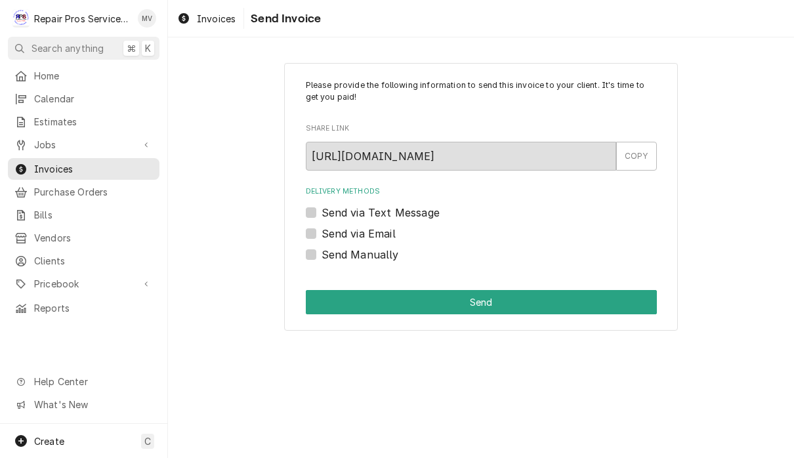
click at [386, 255] on label "Send Manually" at bounding box center [360, 255] width 77 height 16
click at [386, 255] on input "Send Manually" at bounding box center [497, 261] width 351 height 29
checkbox input "true"
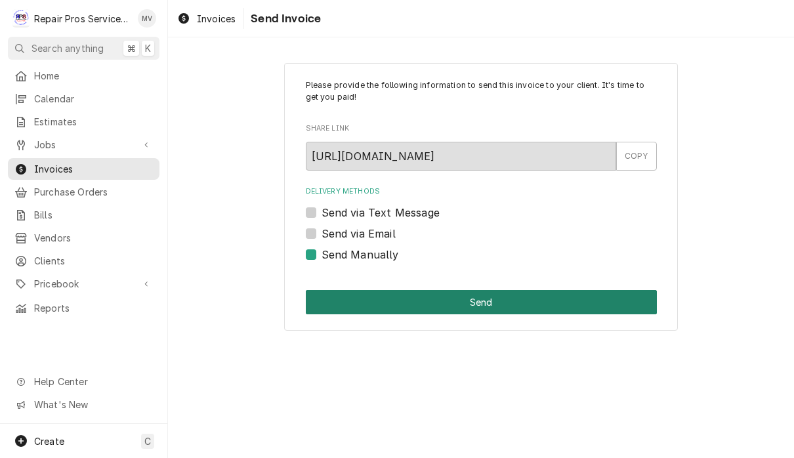
click at [501, 300] on button "Send" at bounding box center [481, 302] width 351 height 24
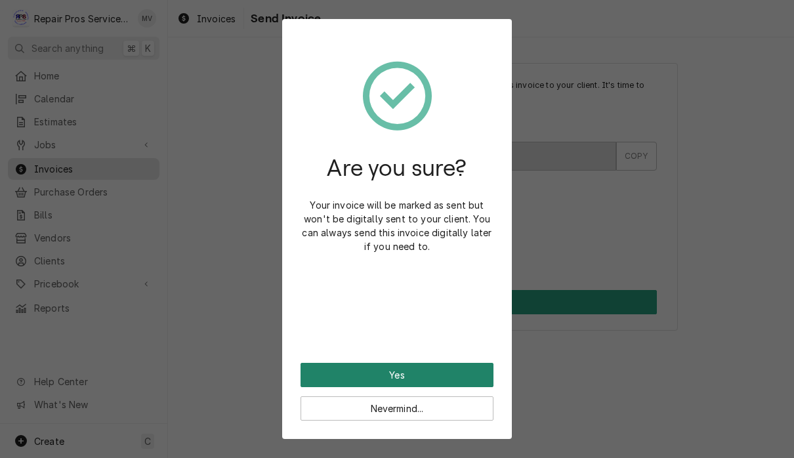
click at [455, 378] on button "Yes" at bounding box center [397, 375] width 193 height 24
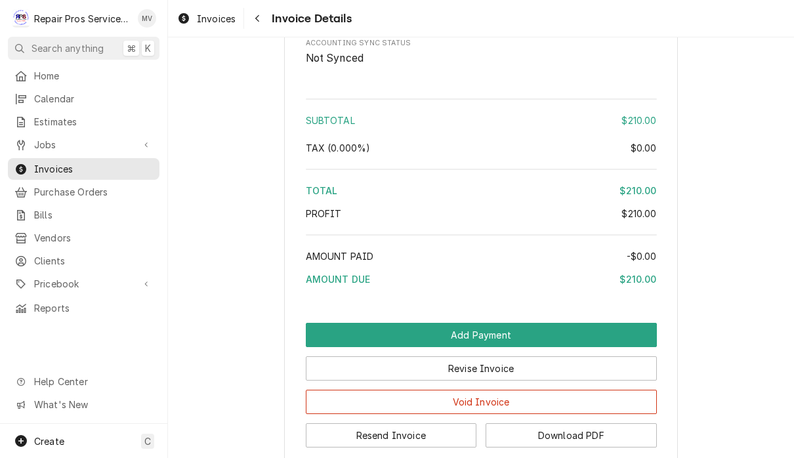
scroll to position [1893, 0]
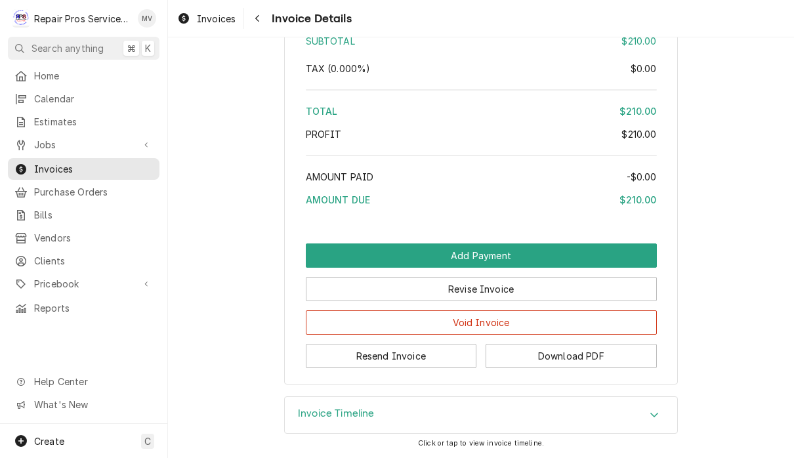
scroll to position [1993, 0]
click at [423, 361] on button "Resend Invoice" at bounding box center [391, 356] width 171 height 24
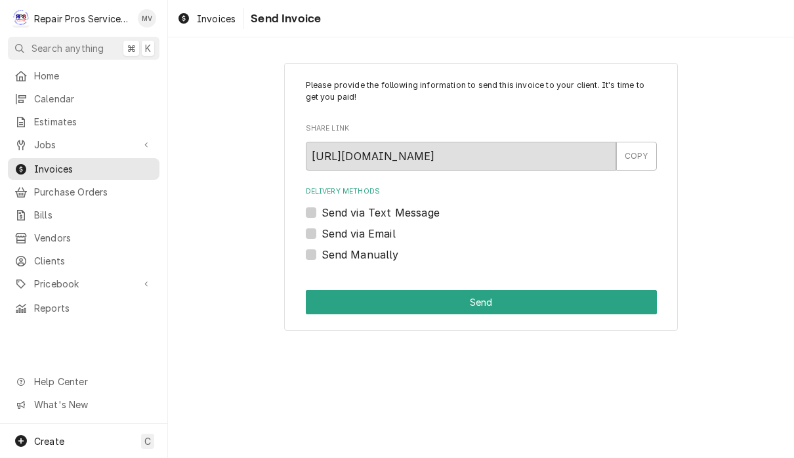
click at [392, 236] on label "Send via Email" at bounding box center [359, 234] width 74 height 16
click at [392, 236] on input "Send via Email" at bounding box center [497, 240] width 351 height 29
checkbox input "true"
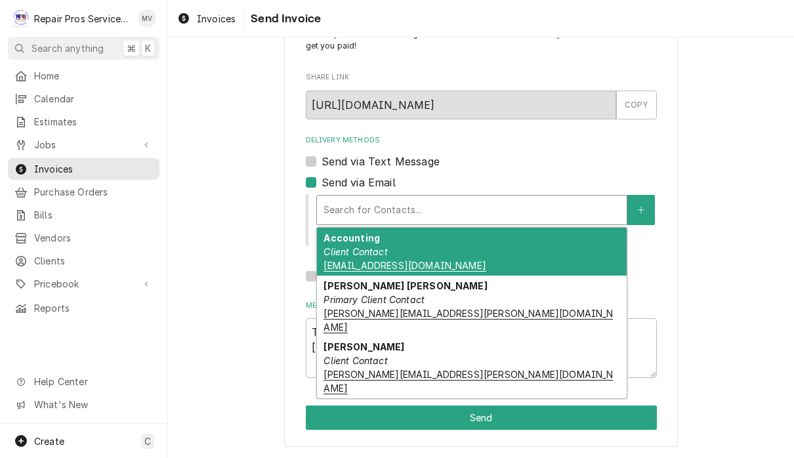
scroll to position [51, 0]
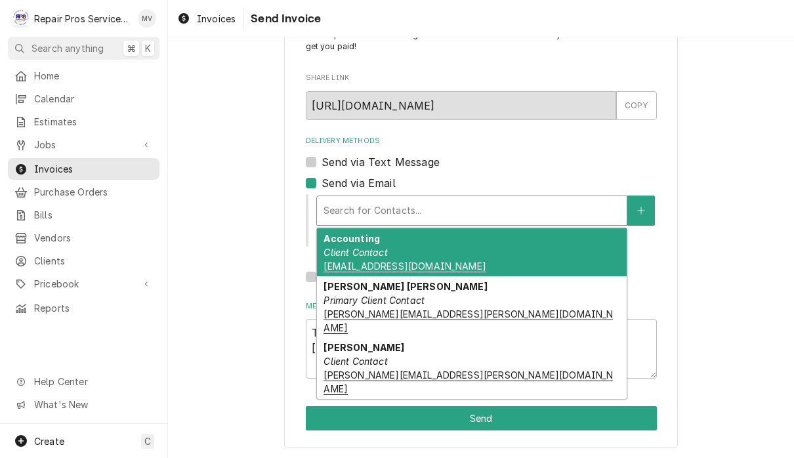
click at [511, 247] on div "Accounting Client Contact [EMAIL_ADDRESS][DOMAIN_NAME]" at bounding box center [472, 252] width 310 height 48
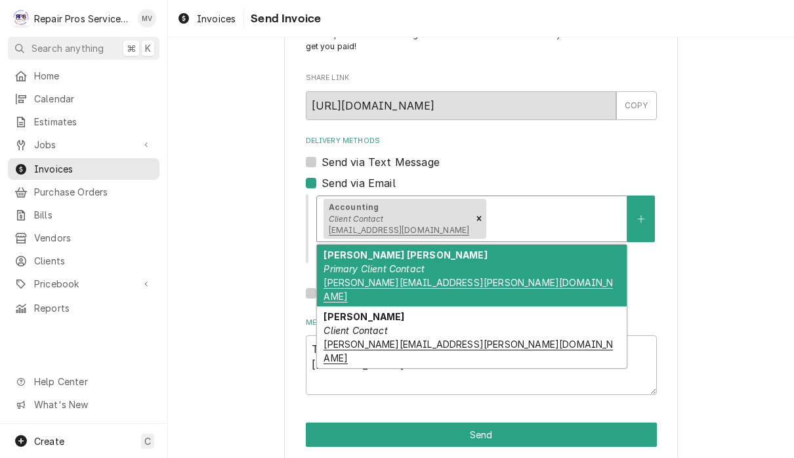
click at [502, 262] on div "[PERSON_NAME] [PERSON_NAME] Primary Client Contact [PERSON_NAME][EMAIL_ADDRESS]…" at bounding box center [472, 276] width 310 height 62
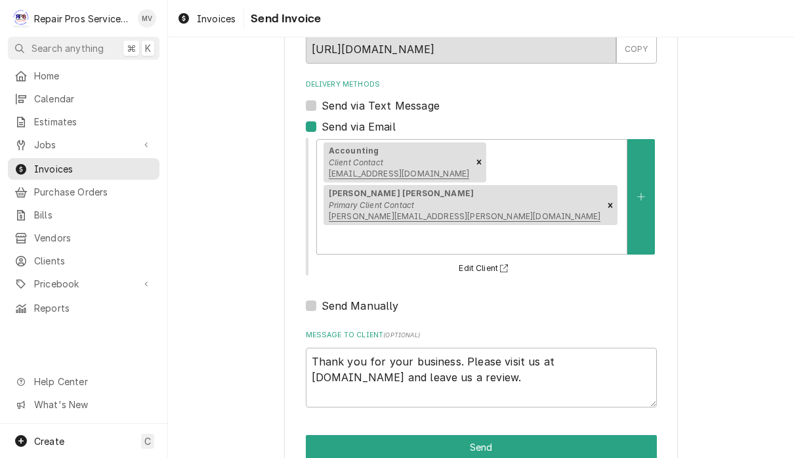
scroll to position [106, 0]
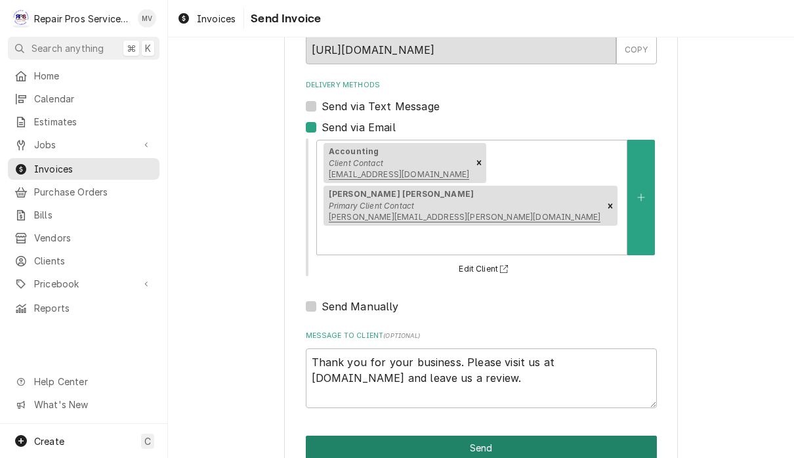
click at [527, 436] on button "Send" at bounding box center [481, 448] width 351 height 24
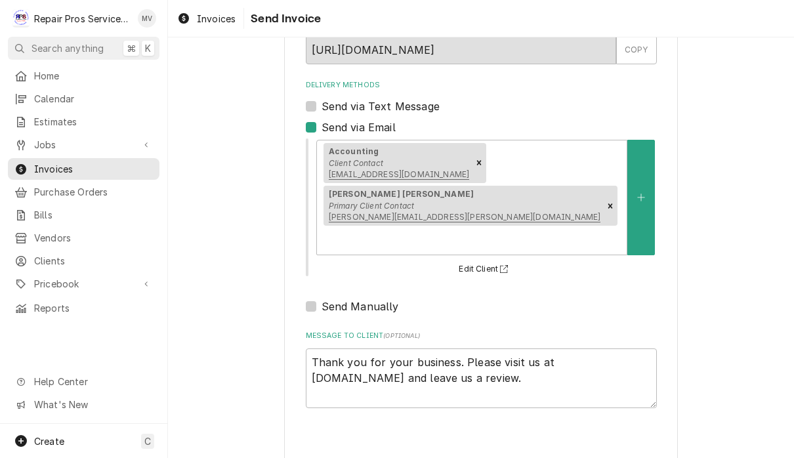
type textarea "x"
